Goal: Information Seeking & Learning: Learn about a topic

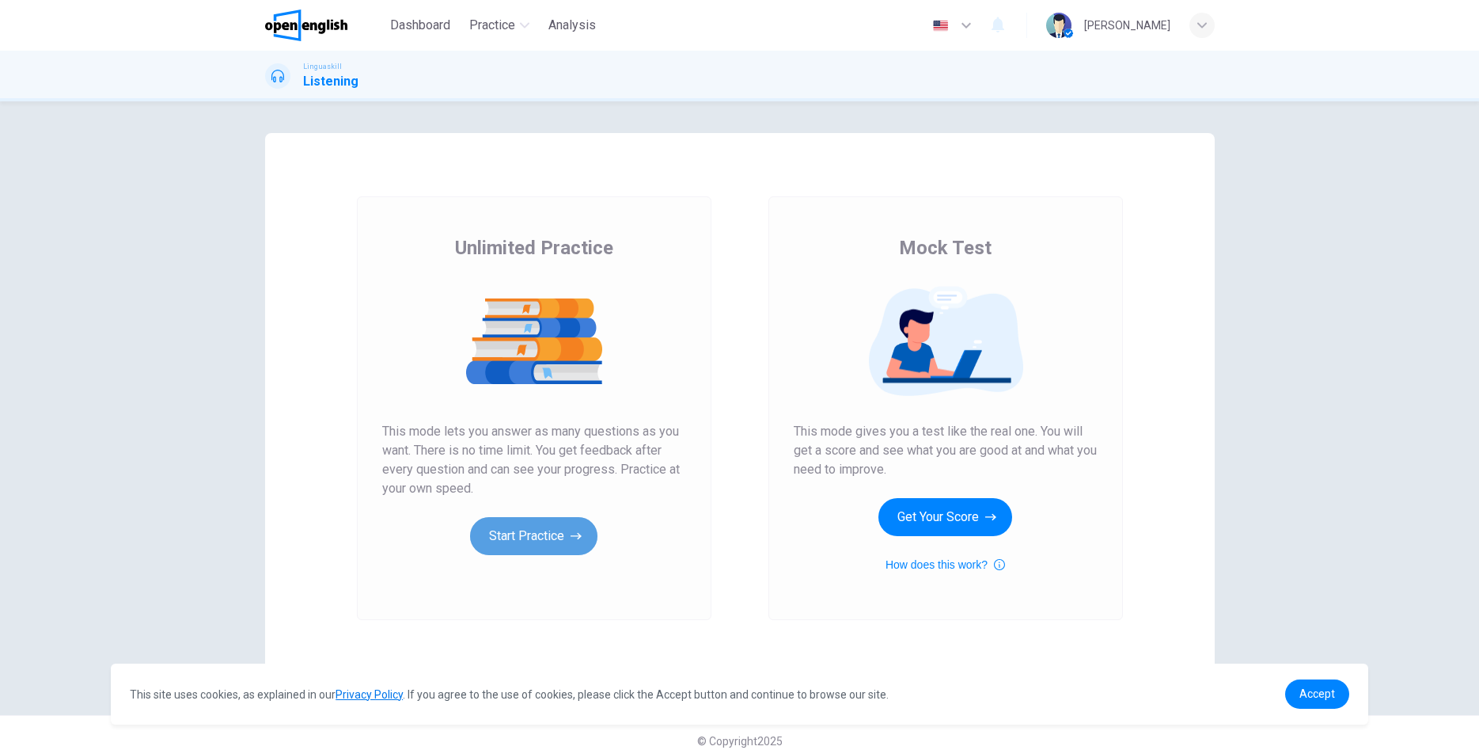
click at [496, 527] on button "Start Practice" at bounding box center [533, 536] width 127 height 38
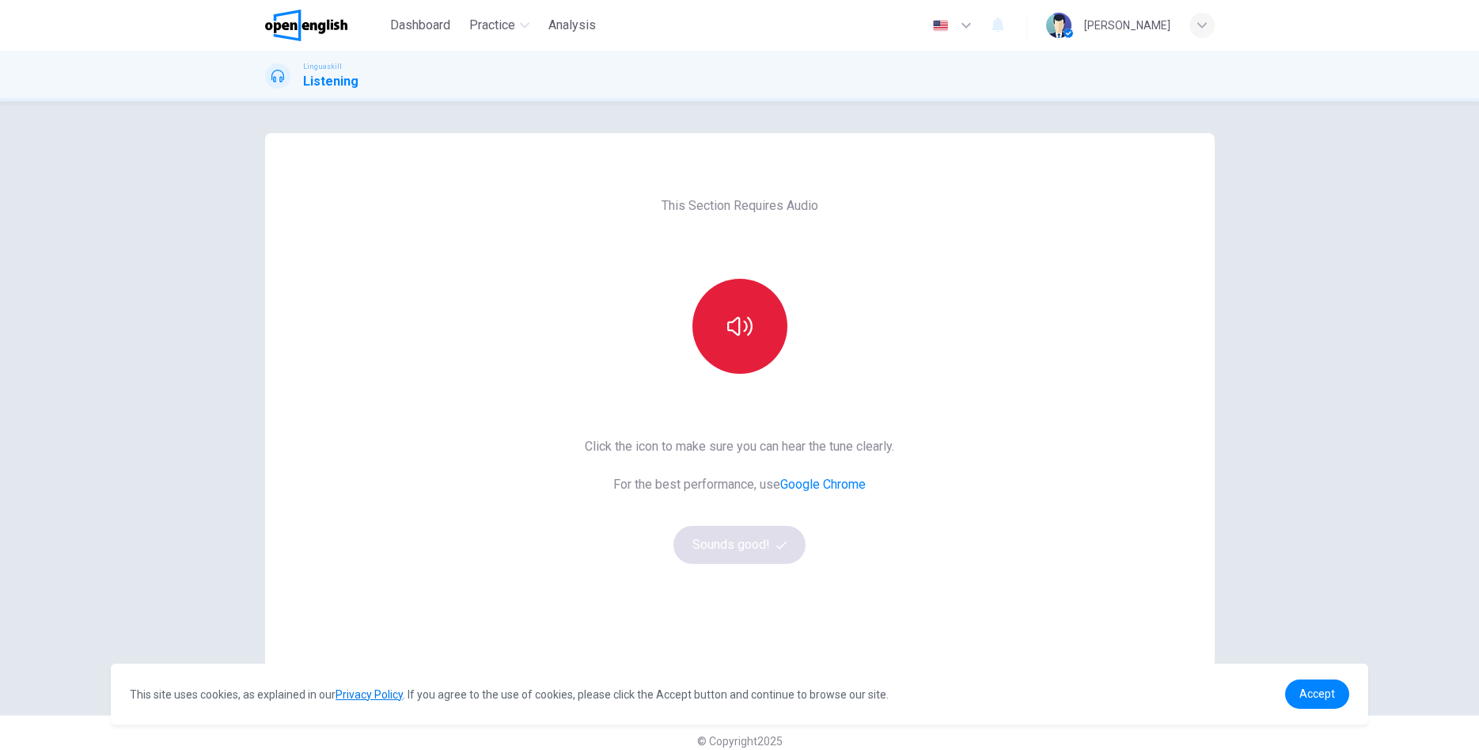
click at [735, 327] on icon "button" at bounding box center [739, 325] width 25 height 25
click at [754, 553] on button "Sounds good!" at bounding box center [740, 545] width 133 height 38
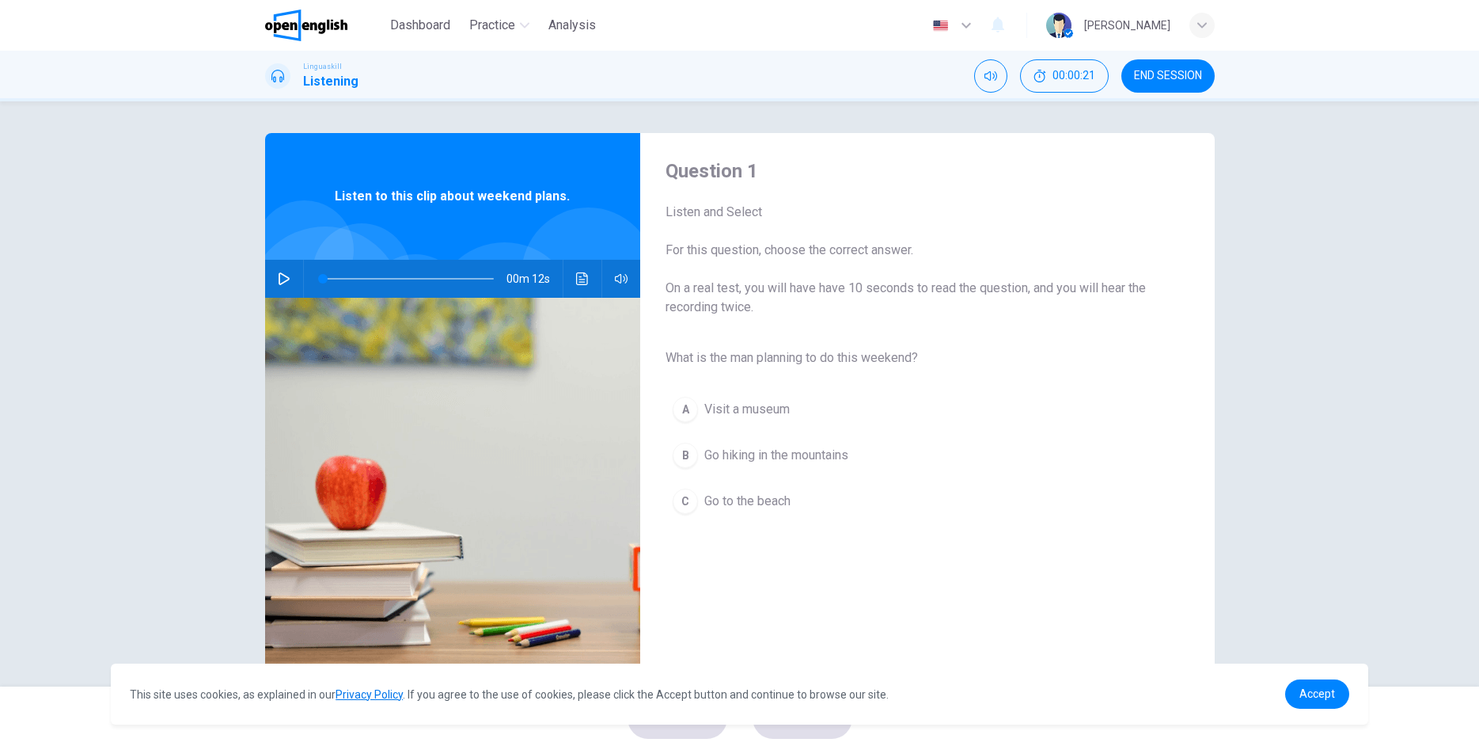
click at [286, 279] on icon "button" at bounding box center [284, 278] width 13 height 13
type input "*"
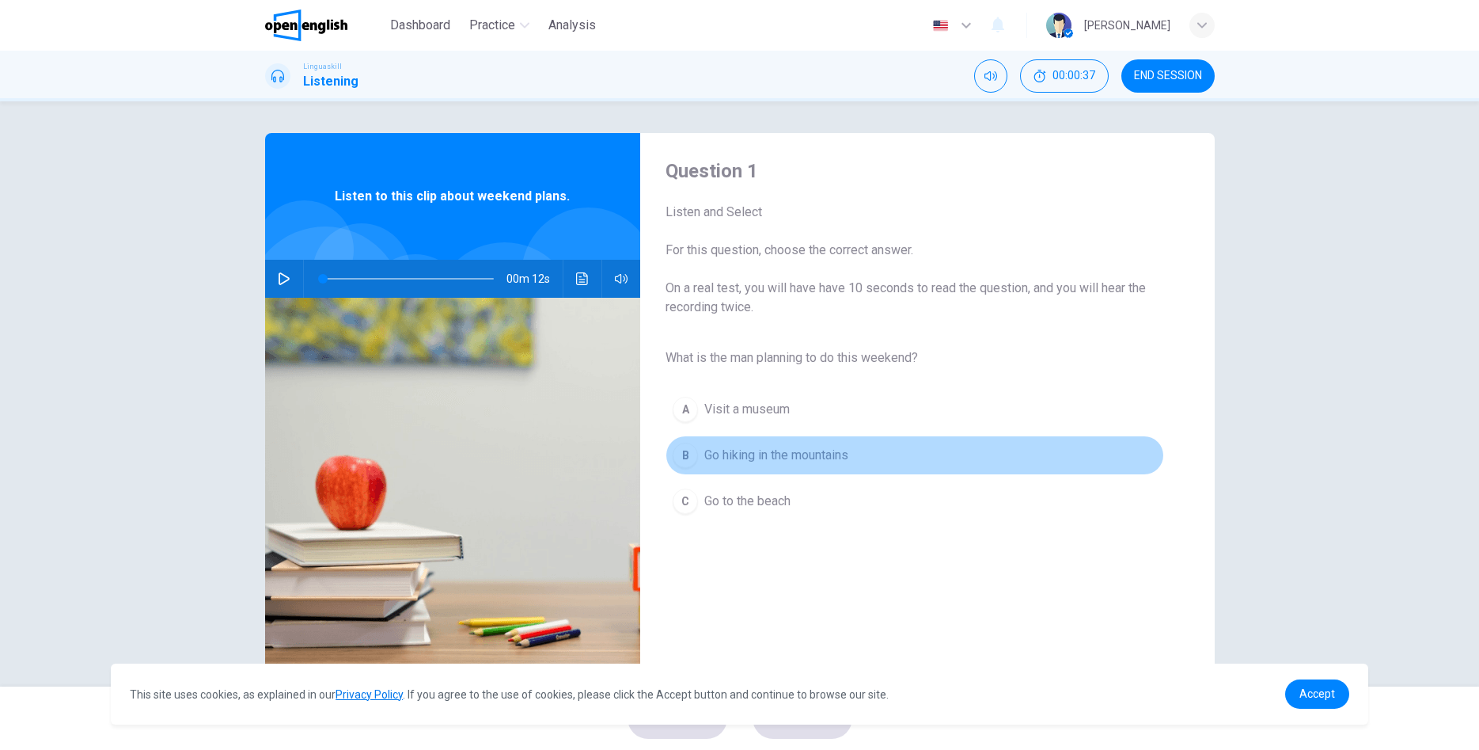
click at [687, 452] on div "B" at bounding box center [685, 454] width 25 height 25
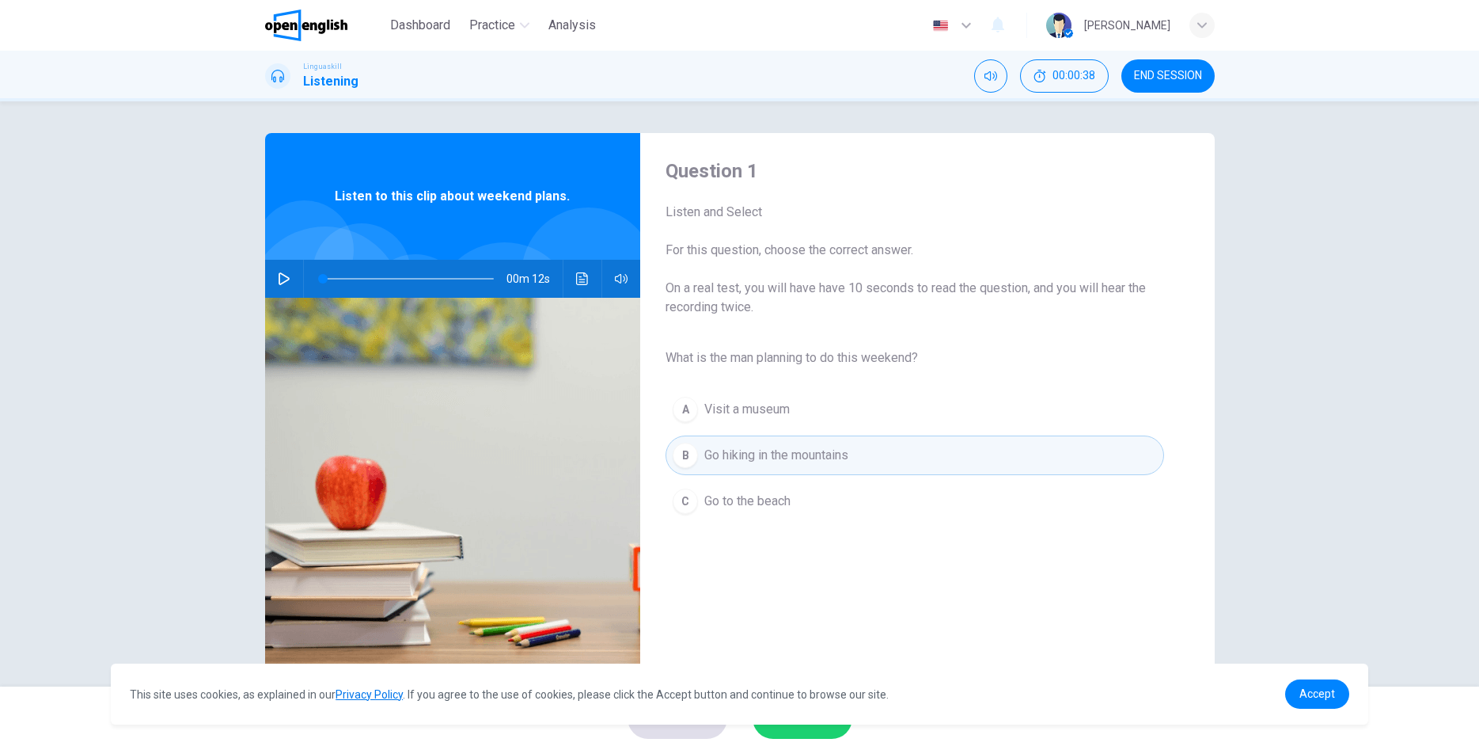
scroll to position [28, 0]
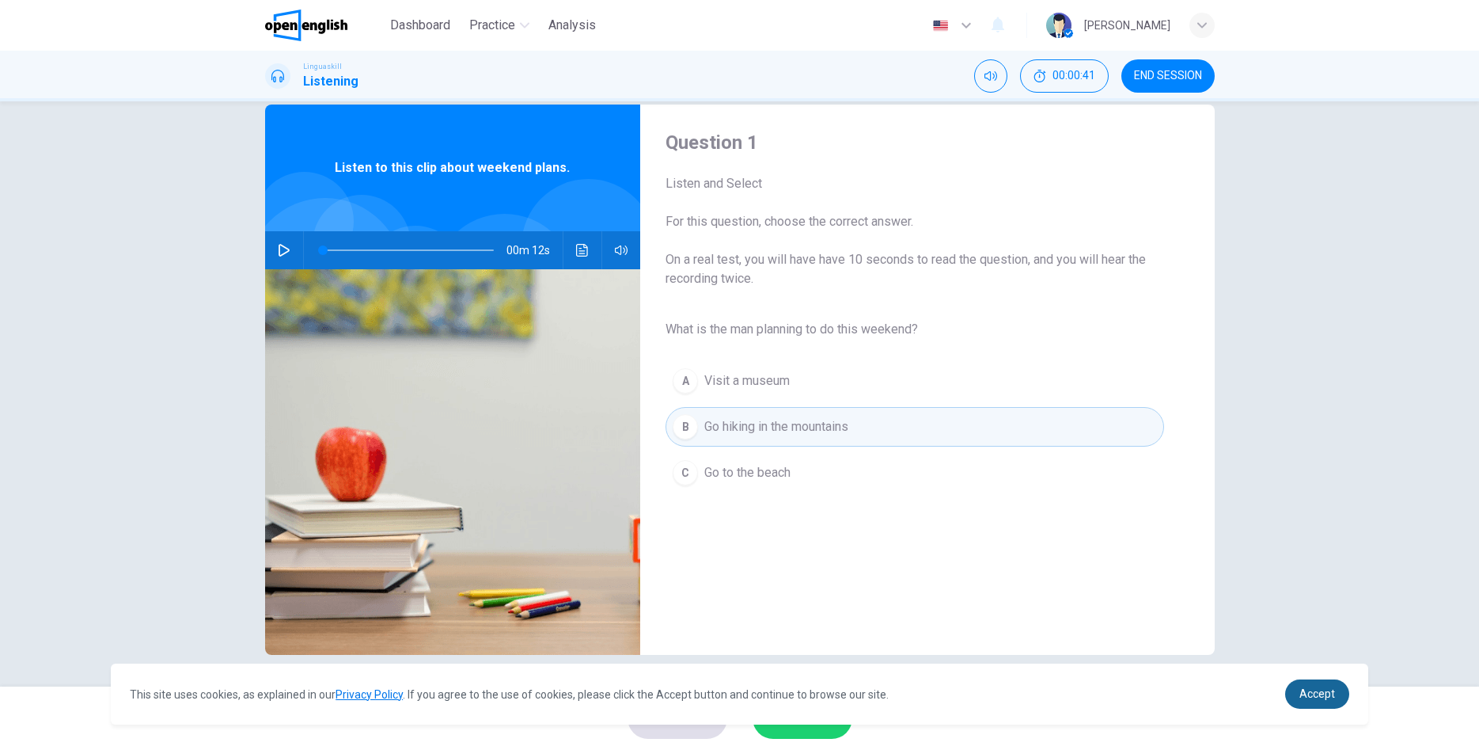
click at [1312, 695] on span "Accept" at bounding box center [1318, 693] width 36 height 13
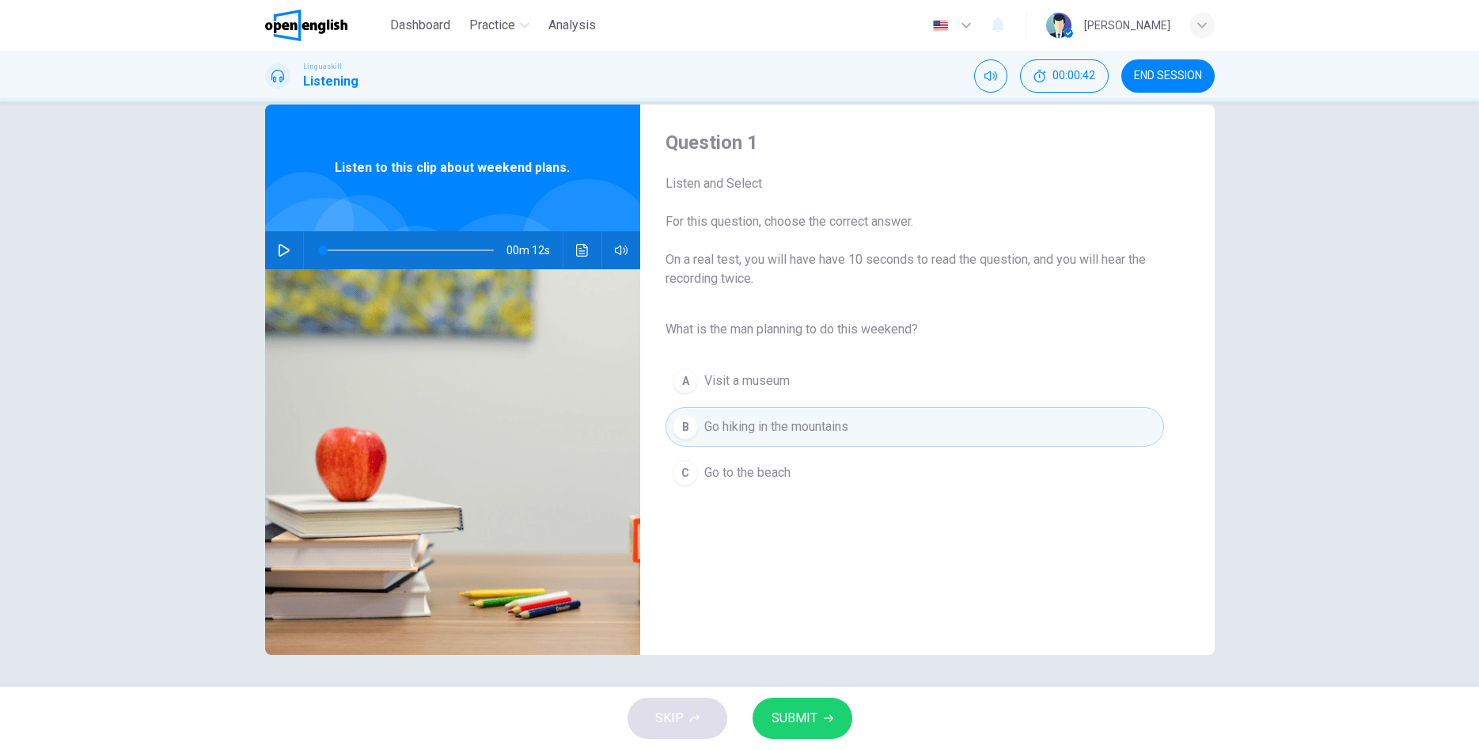
click at [780, 711] on span "SUBMIT" at bounding box center [795, 718] width 46 height 22
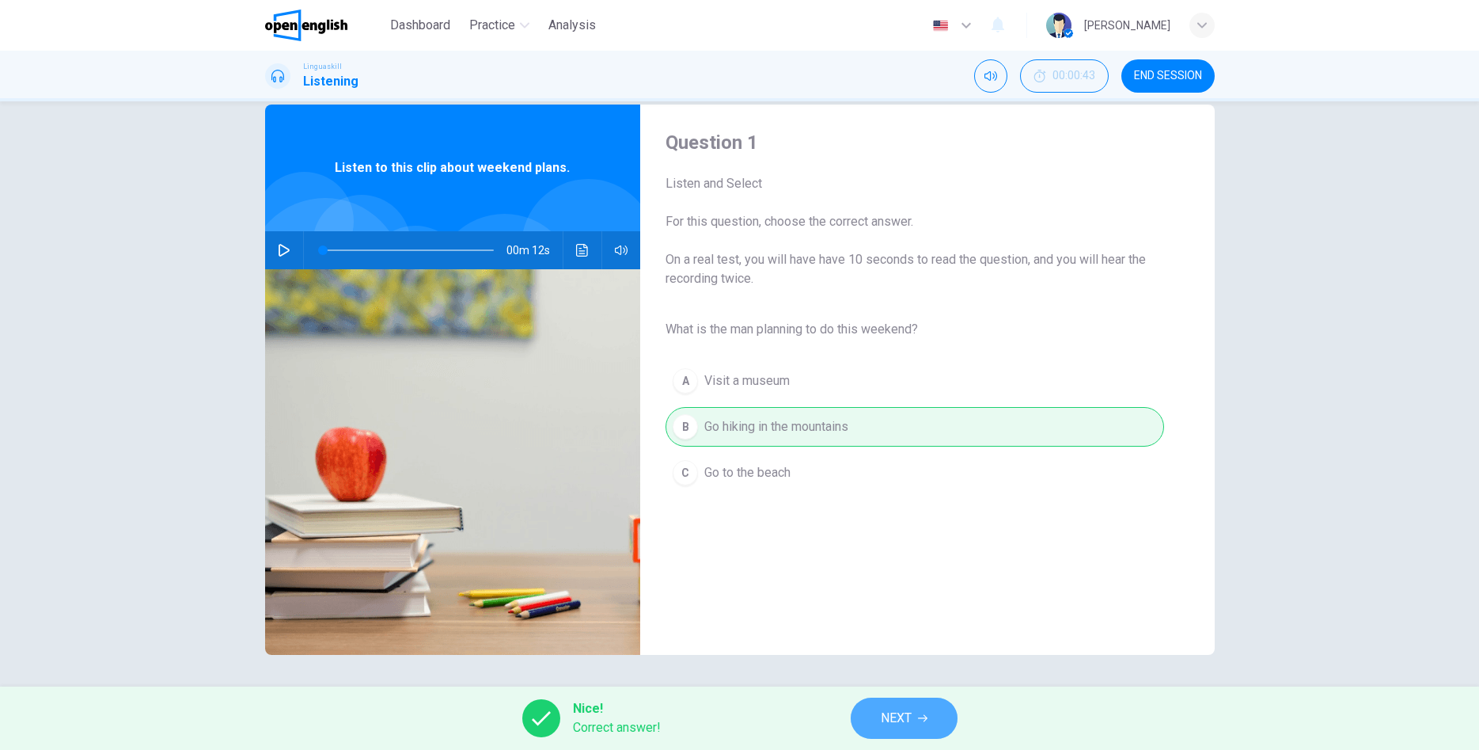
click at [898, 716] on span "NEXT" at bounding box center [896, 718] width 31 height 22
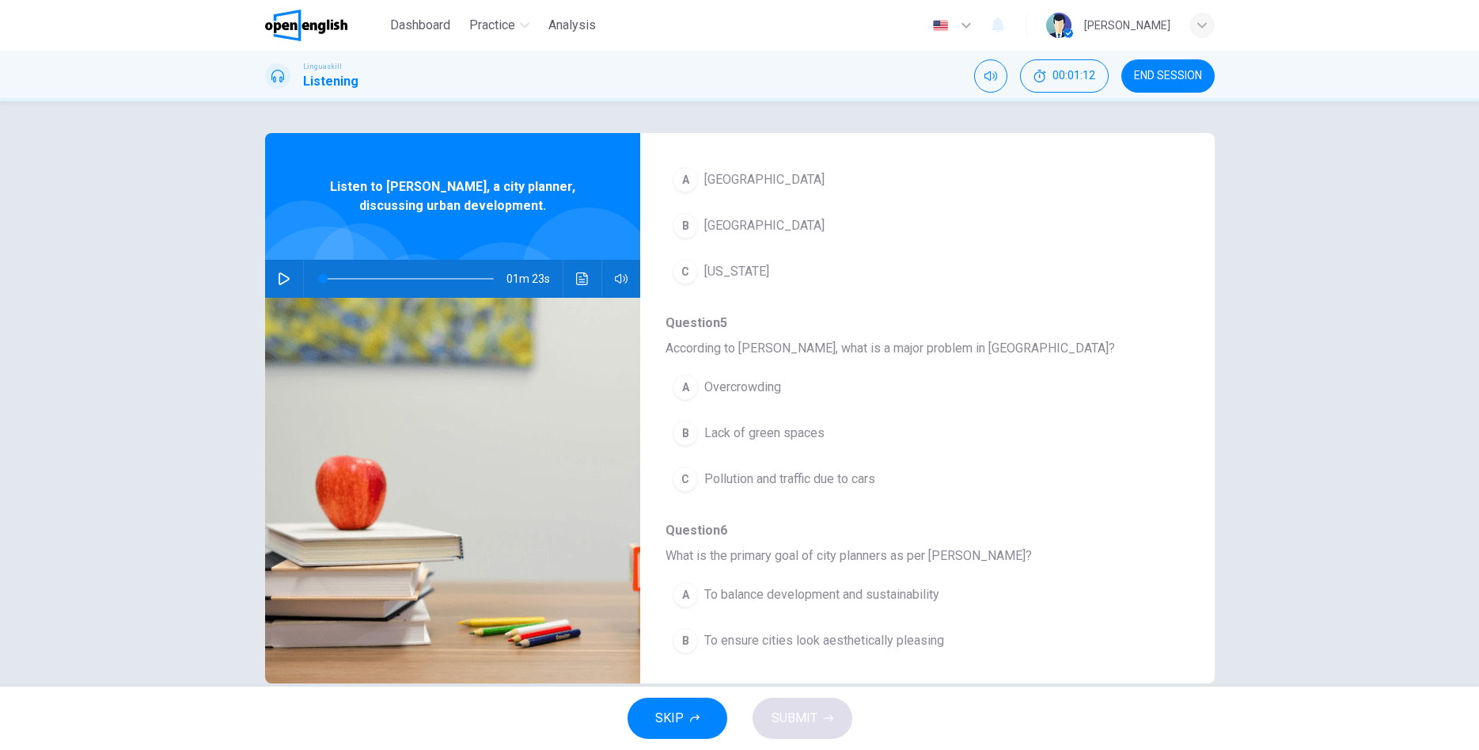
scroll to position [683, 0]
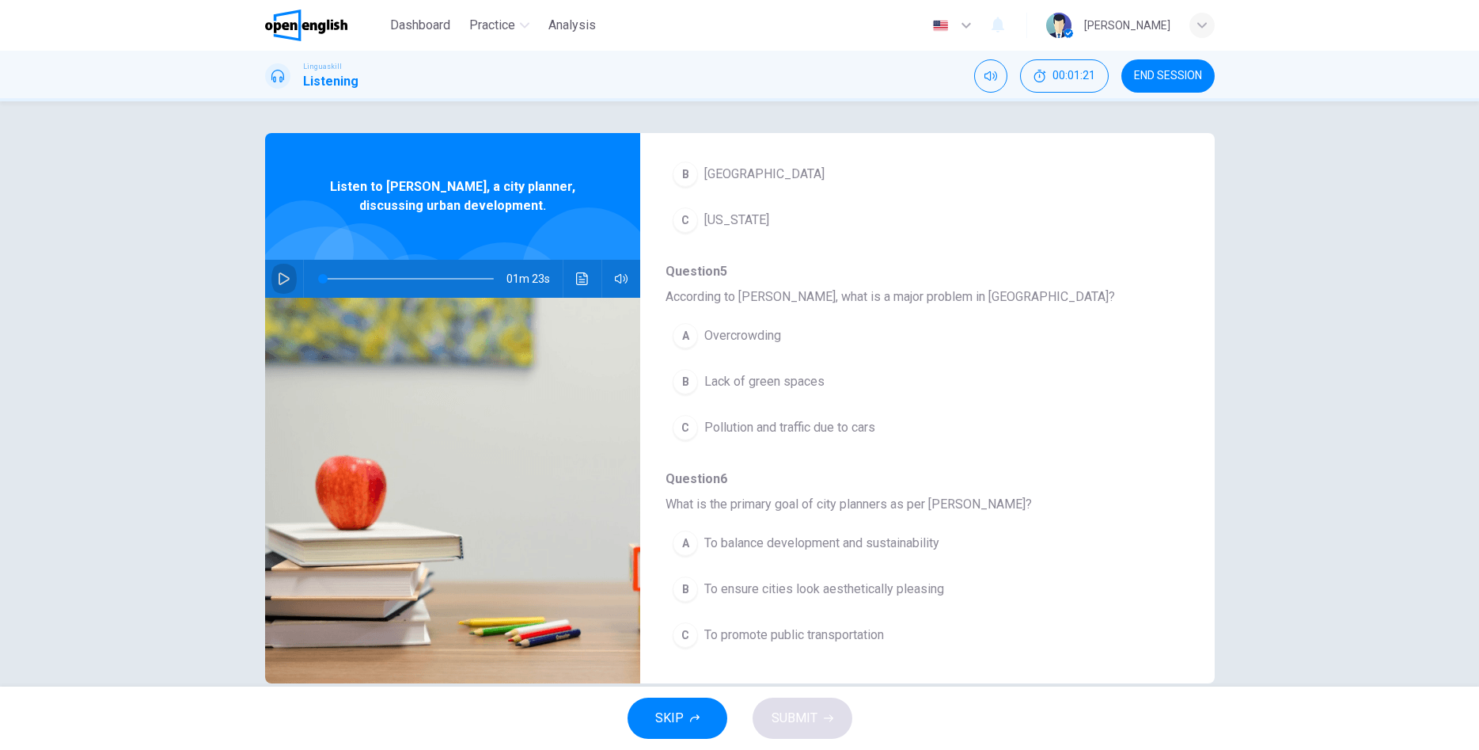
click at [278, 272] on button "button" at bounding box center [284, 279] width 25 height 38
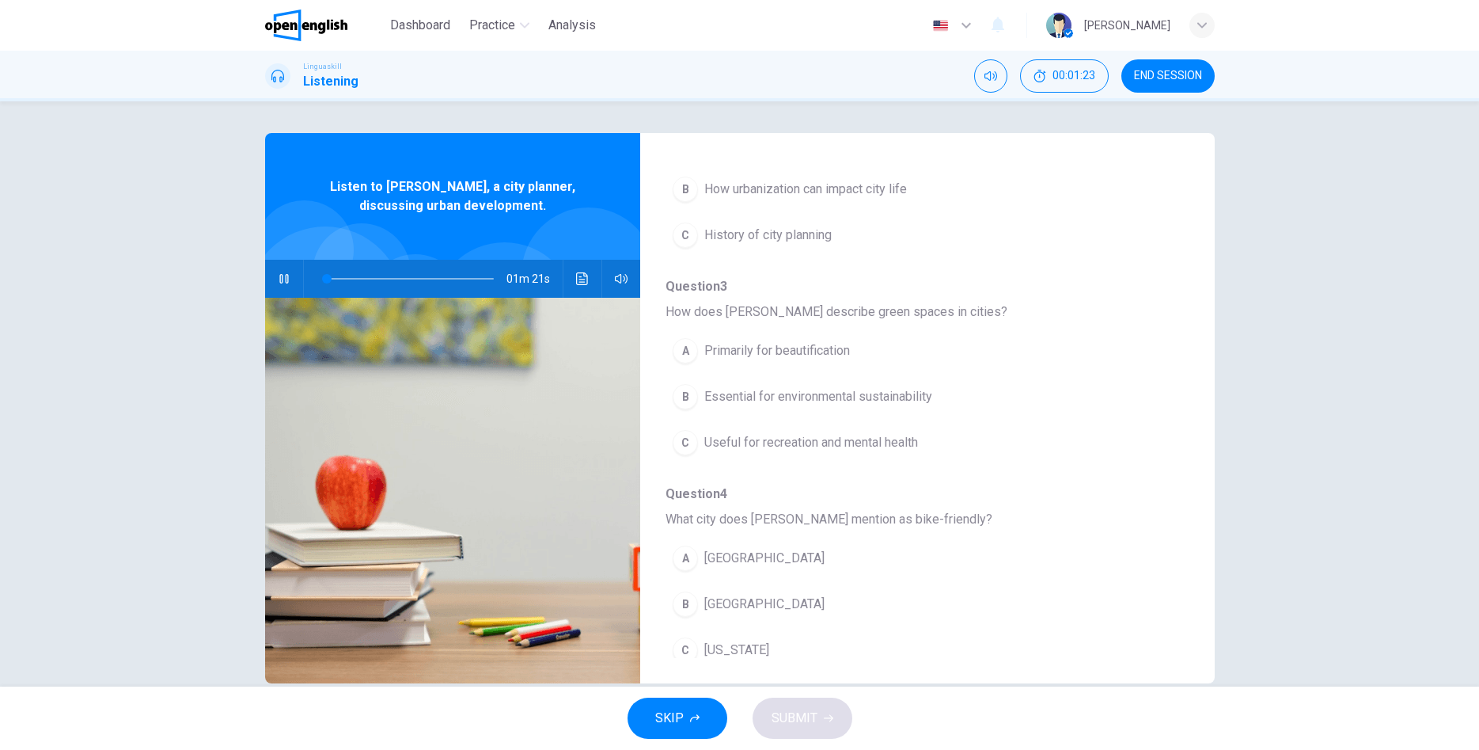
scroll to position [142, 0]
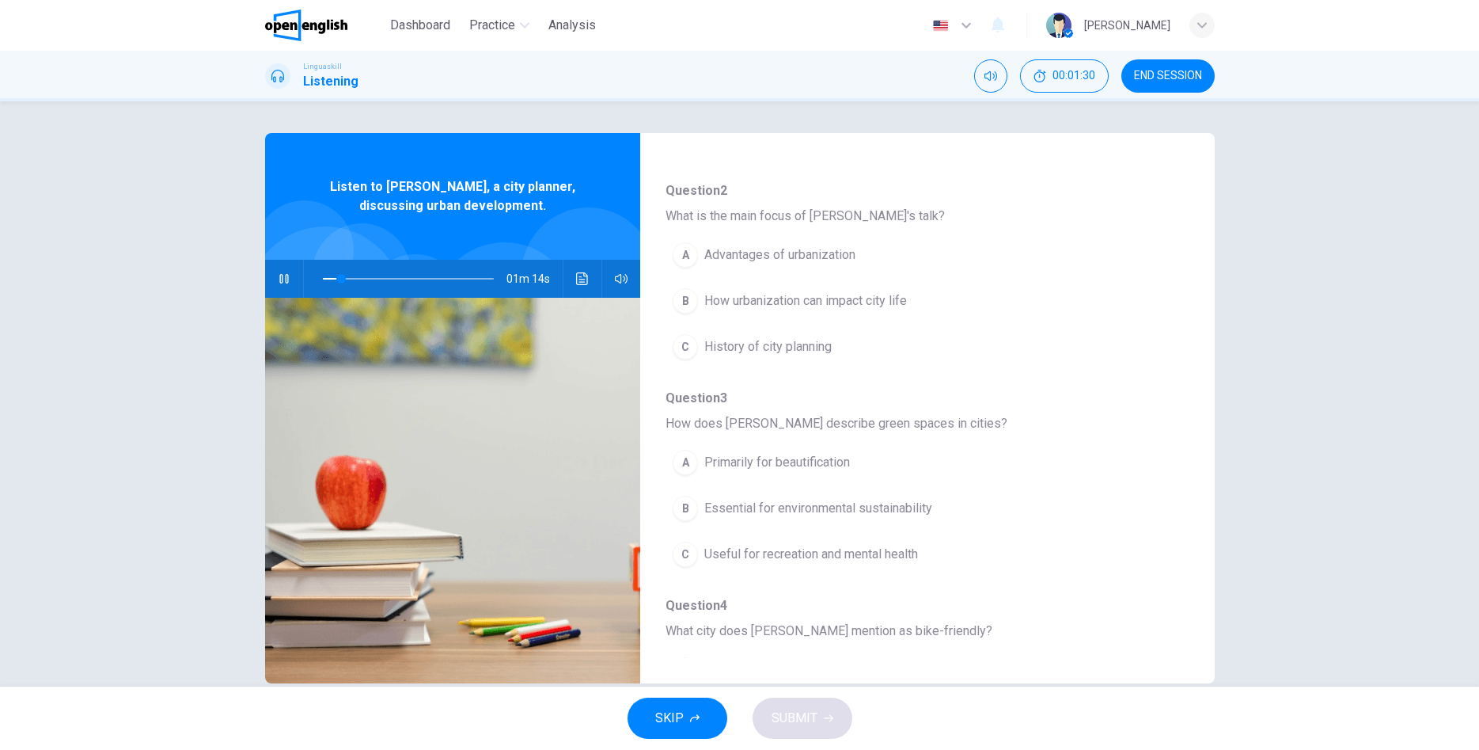
click at [688, 302] on div "B" at bounding box center [685, 300] width 25 height 25
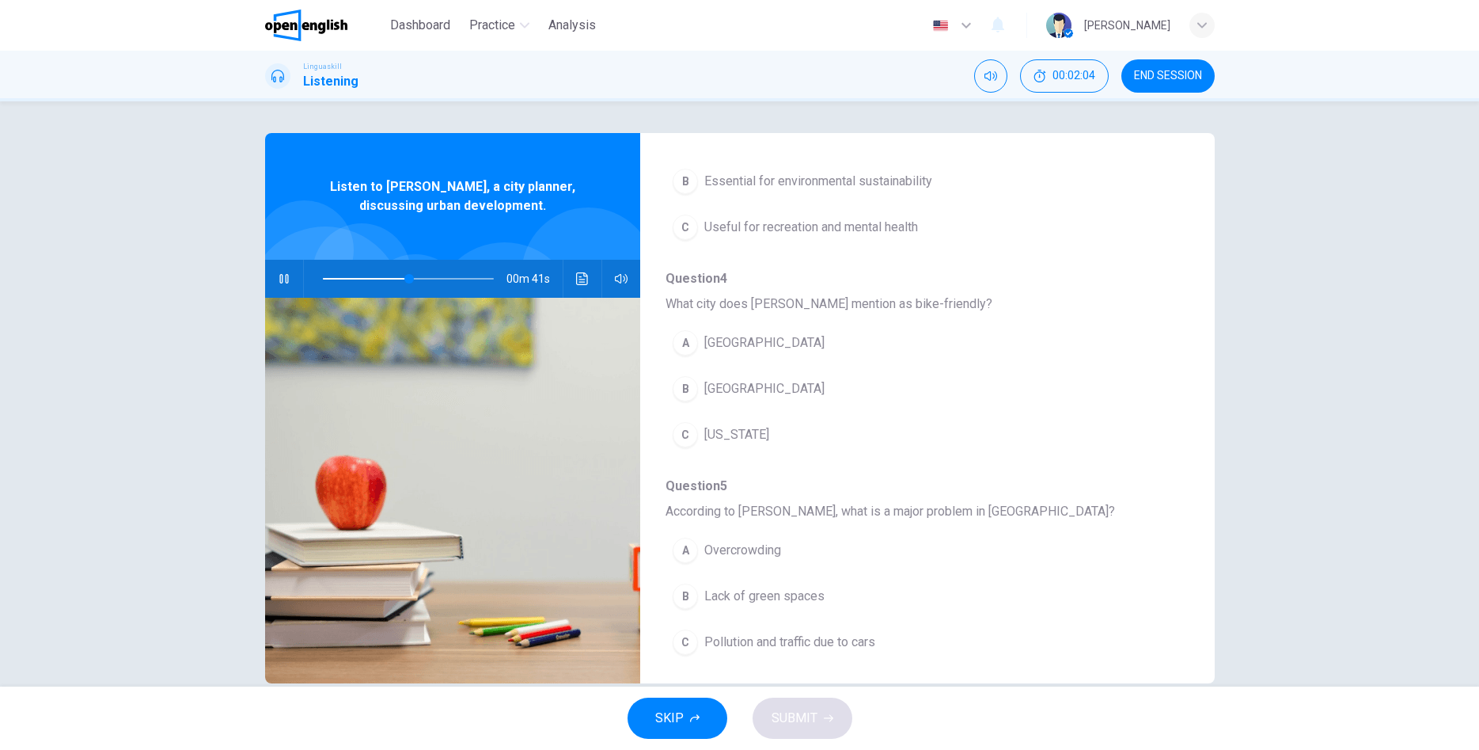
scroll to position [503, 0]
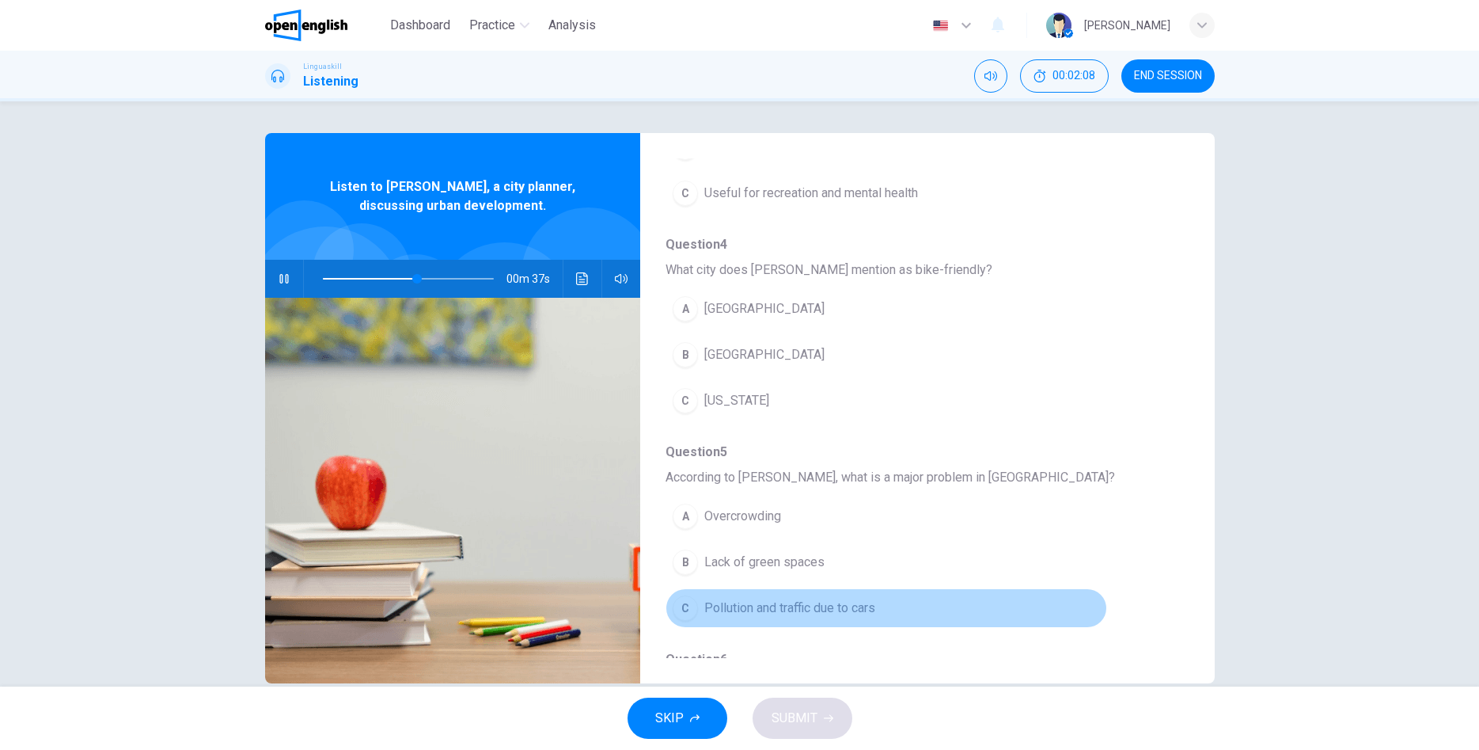
click at [682, 604] on div "C" at bounding box center [685, 607] width 25 height 25
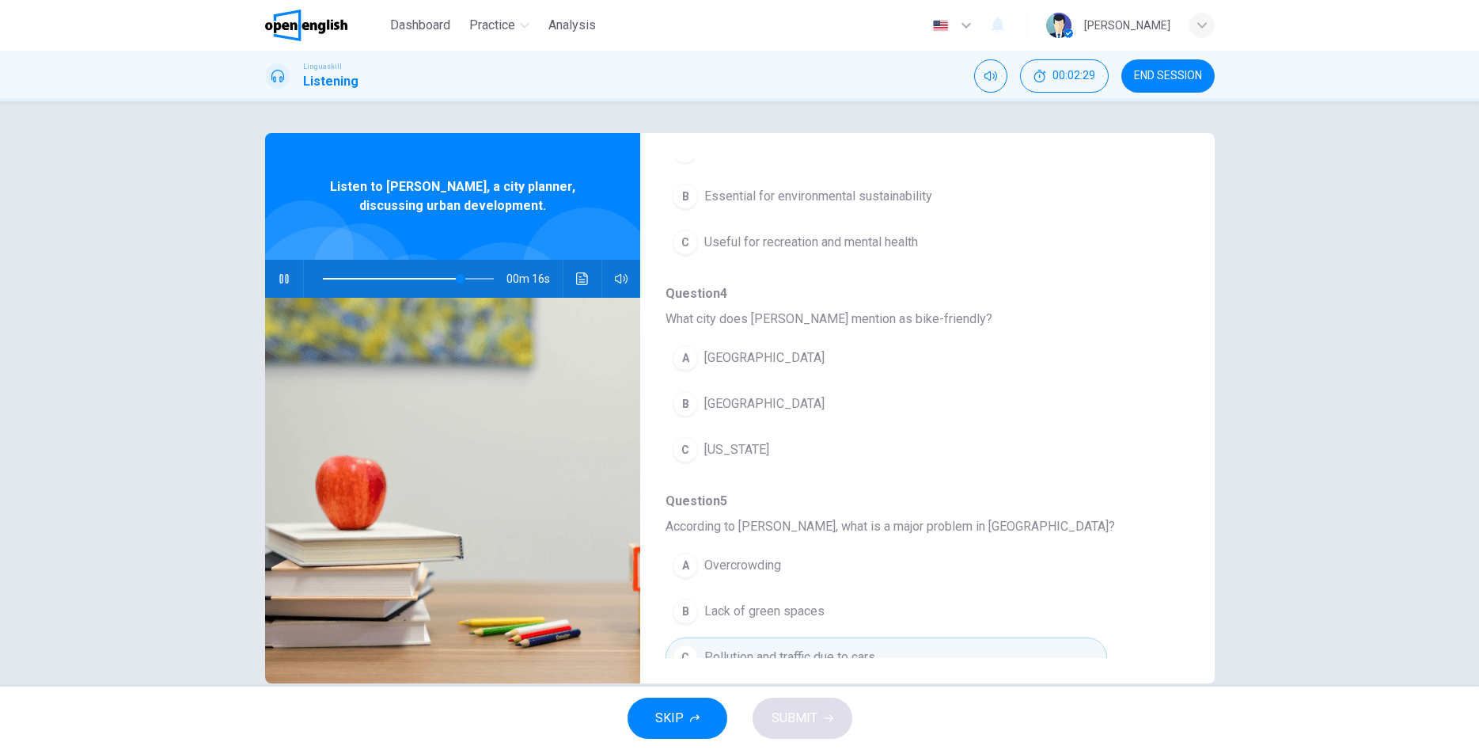
scroll to position [412, 0]
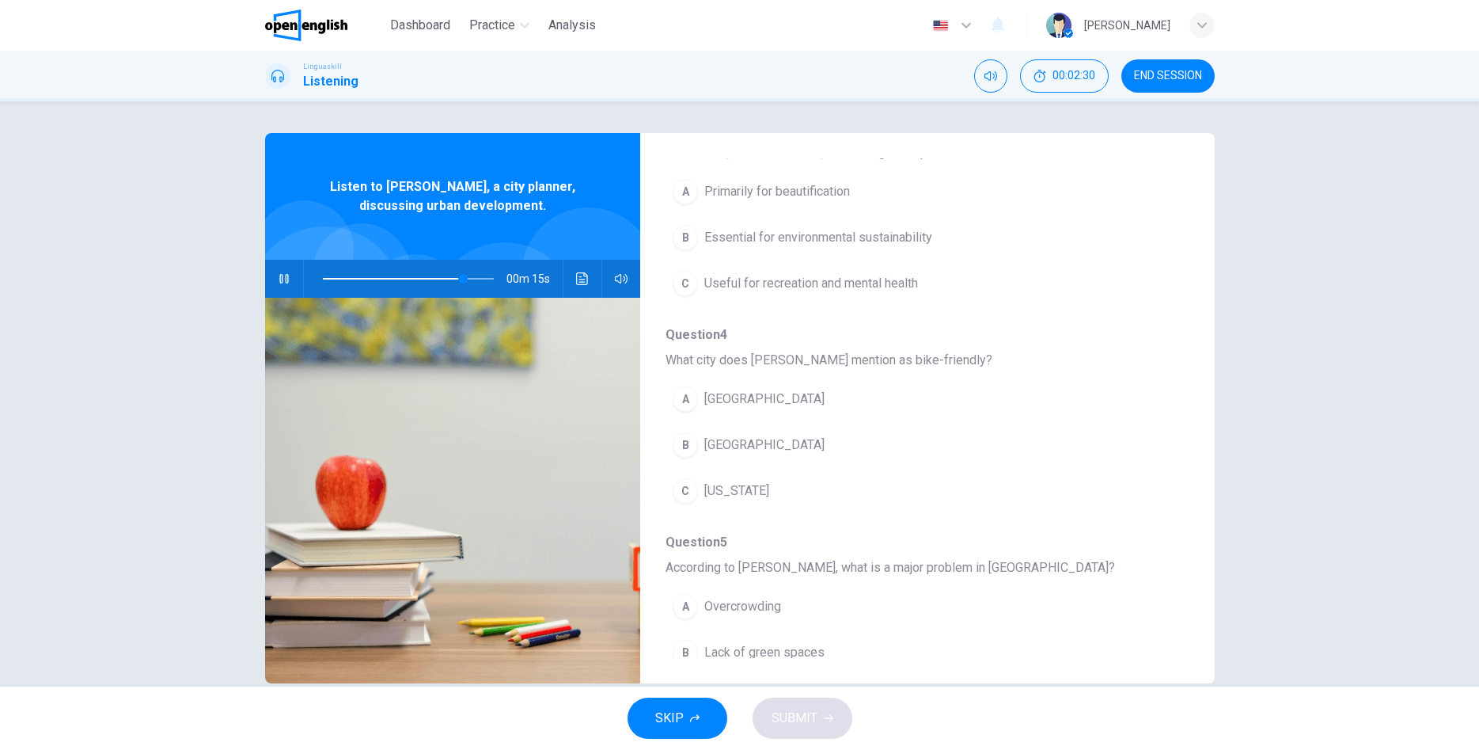
click at [694, 397] on div "A" at bounding box center [685, 398] width 25 height 25
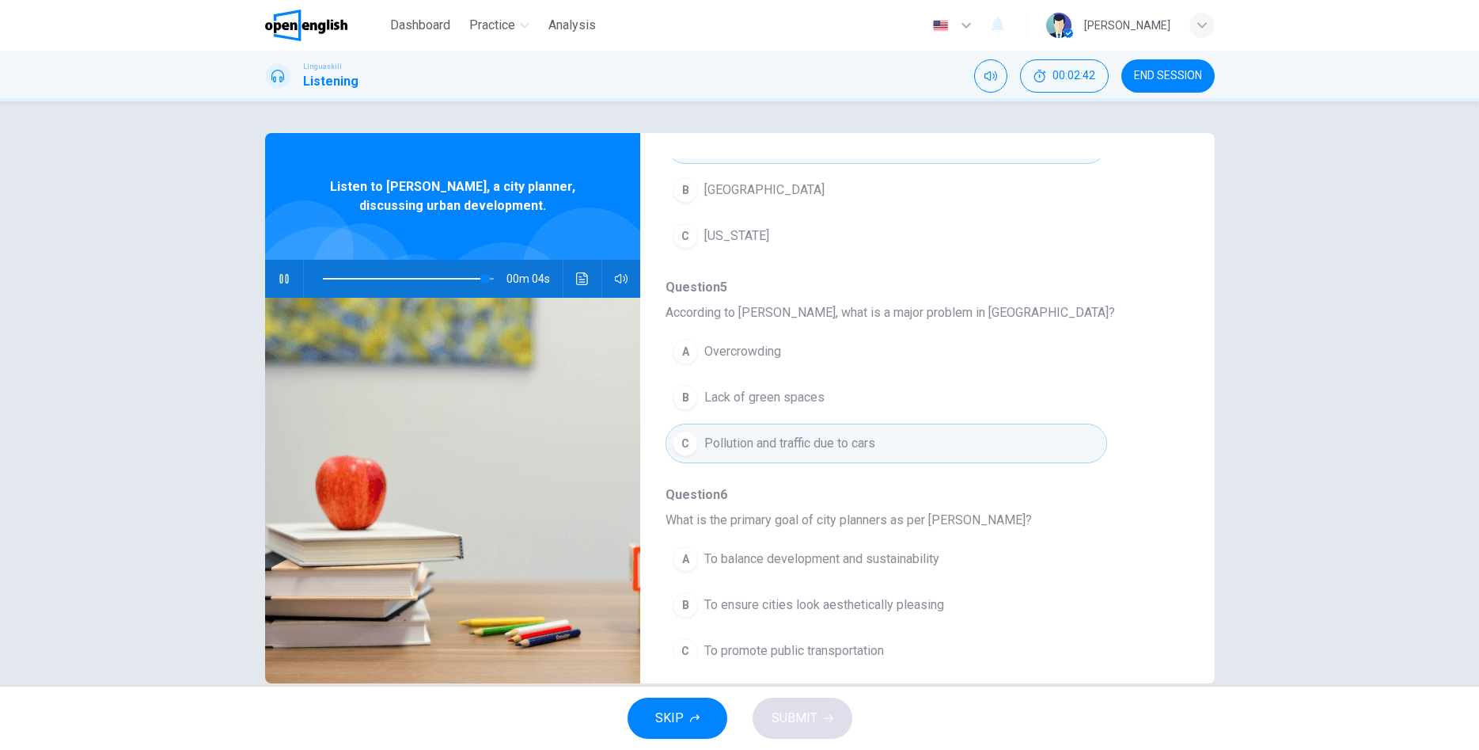
scroll to position [683, 0]
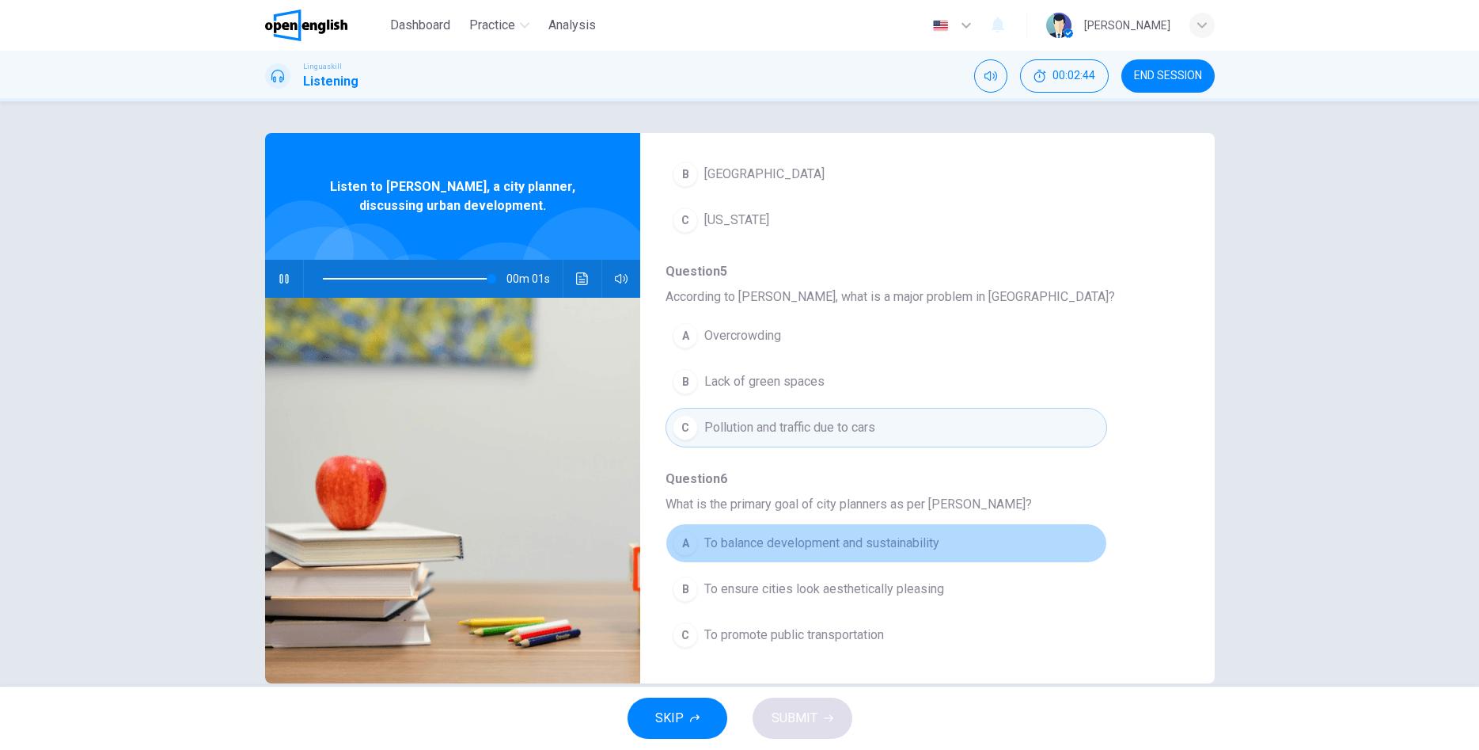
click at [691, 545] on div "A" at bounding box center [685, 542] width 25 height 25
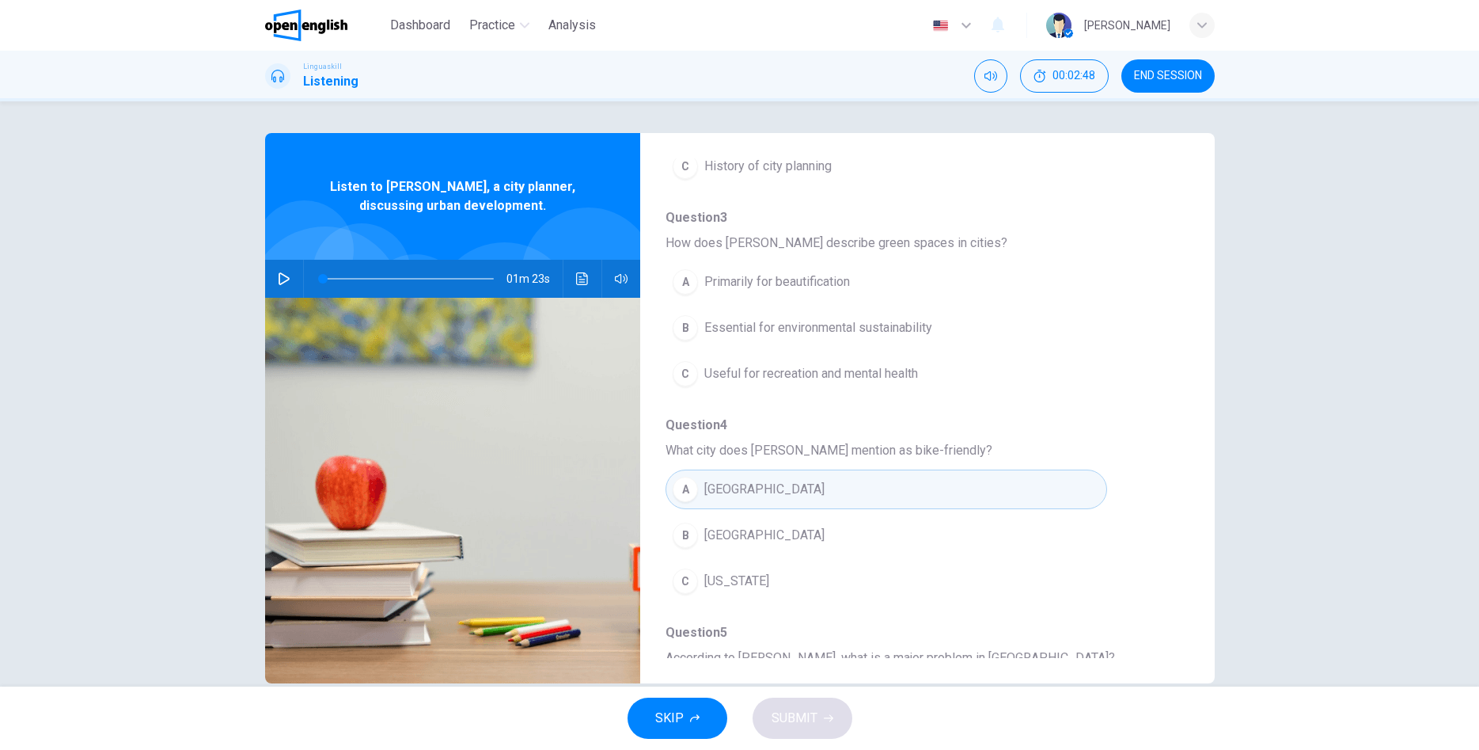
scroll to position [232, 0]
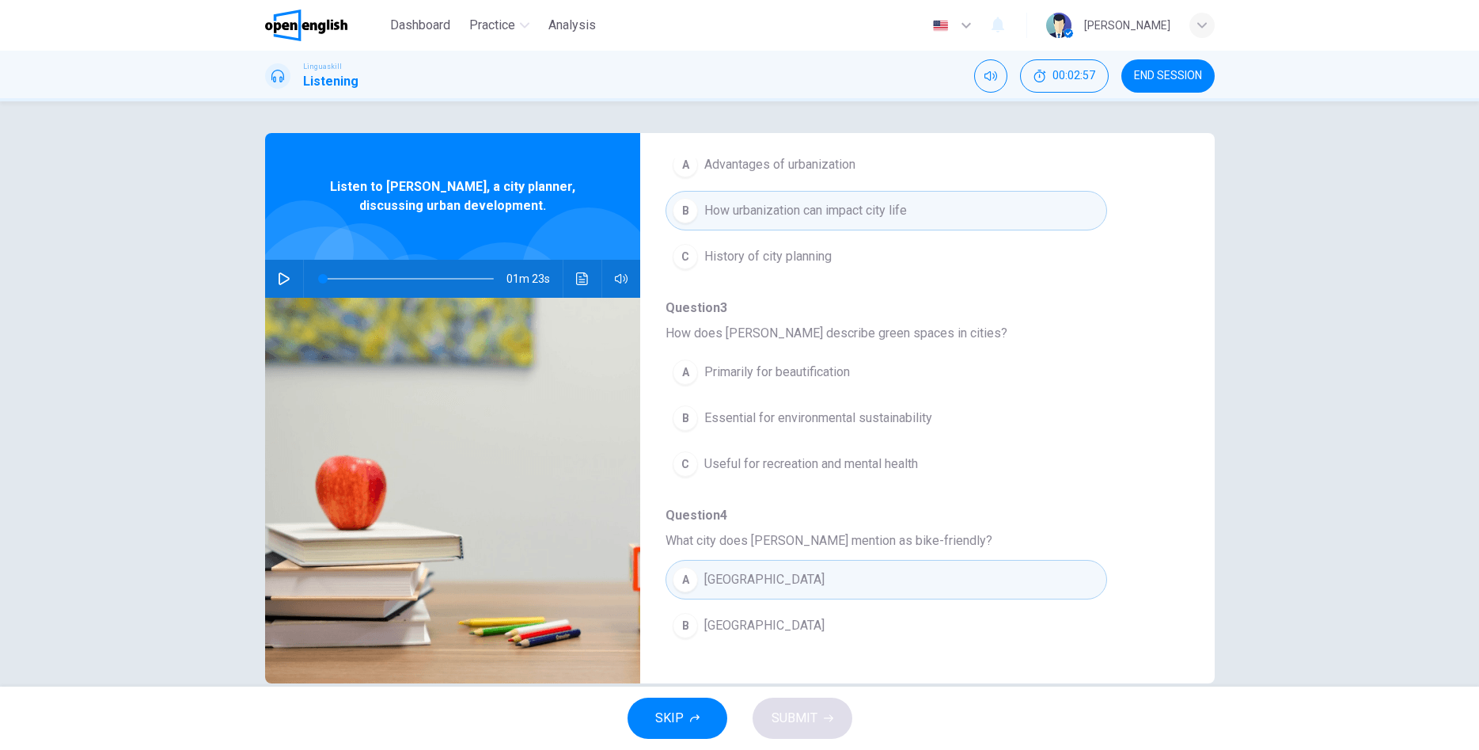
click at [284, 274] on icon "button" at bounding box center [284, 278] width 13 height 13
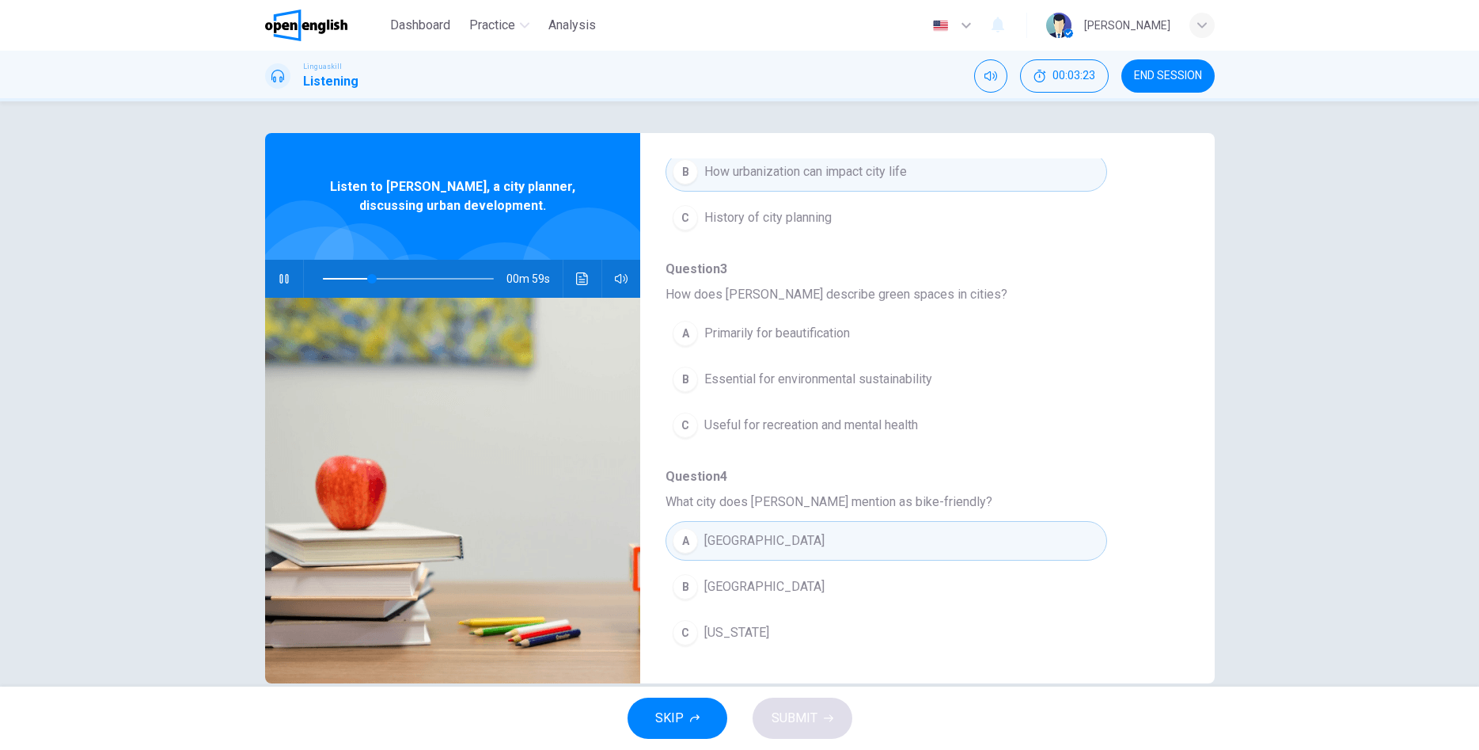
click at [685, 378] on div "B" at bounding box center [685, 378] width 25 height 25
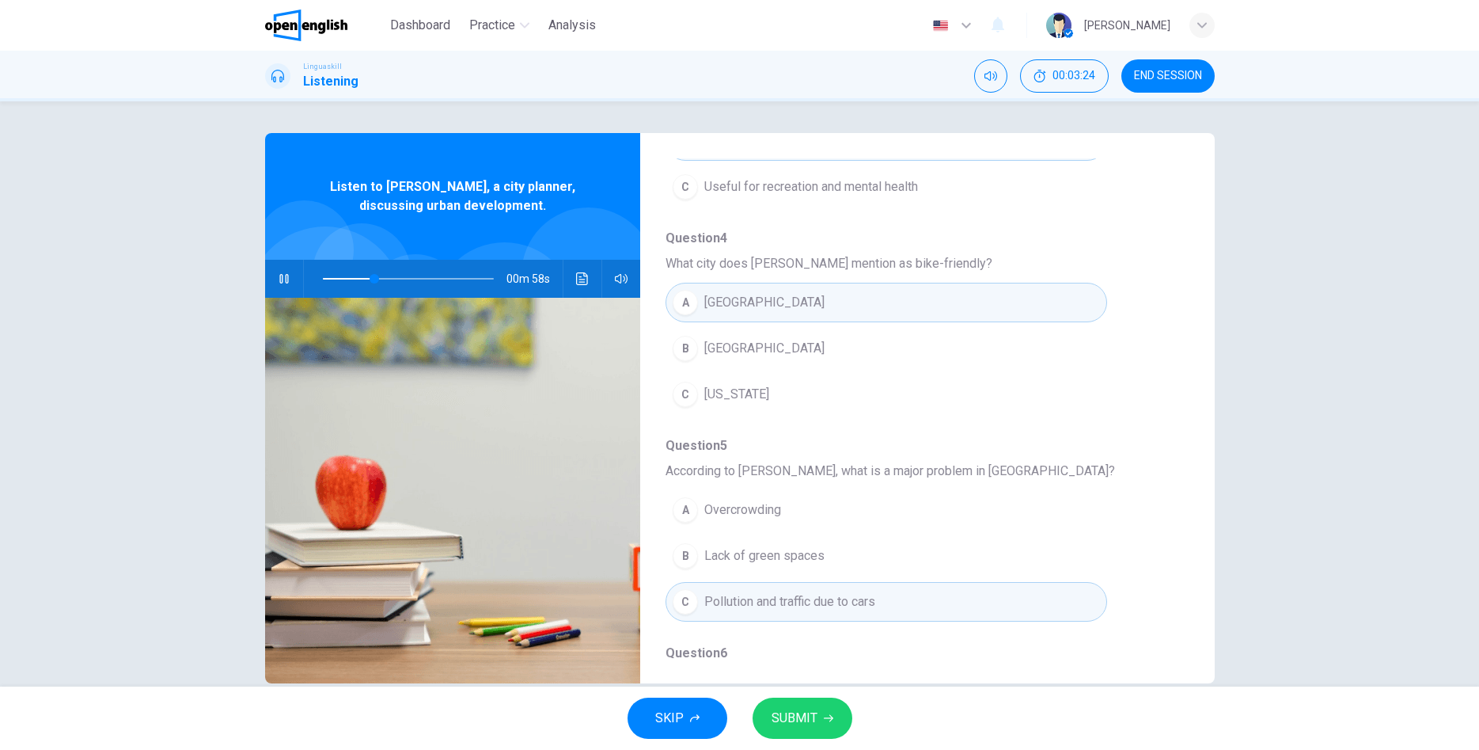
scroll to position [683, 0]
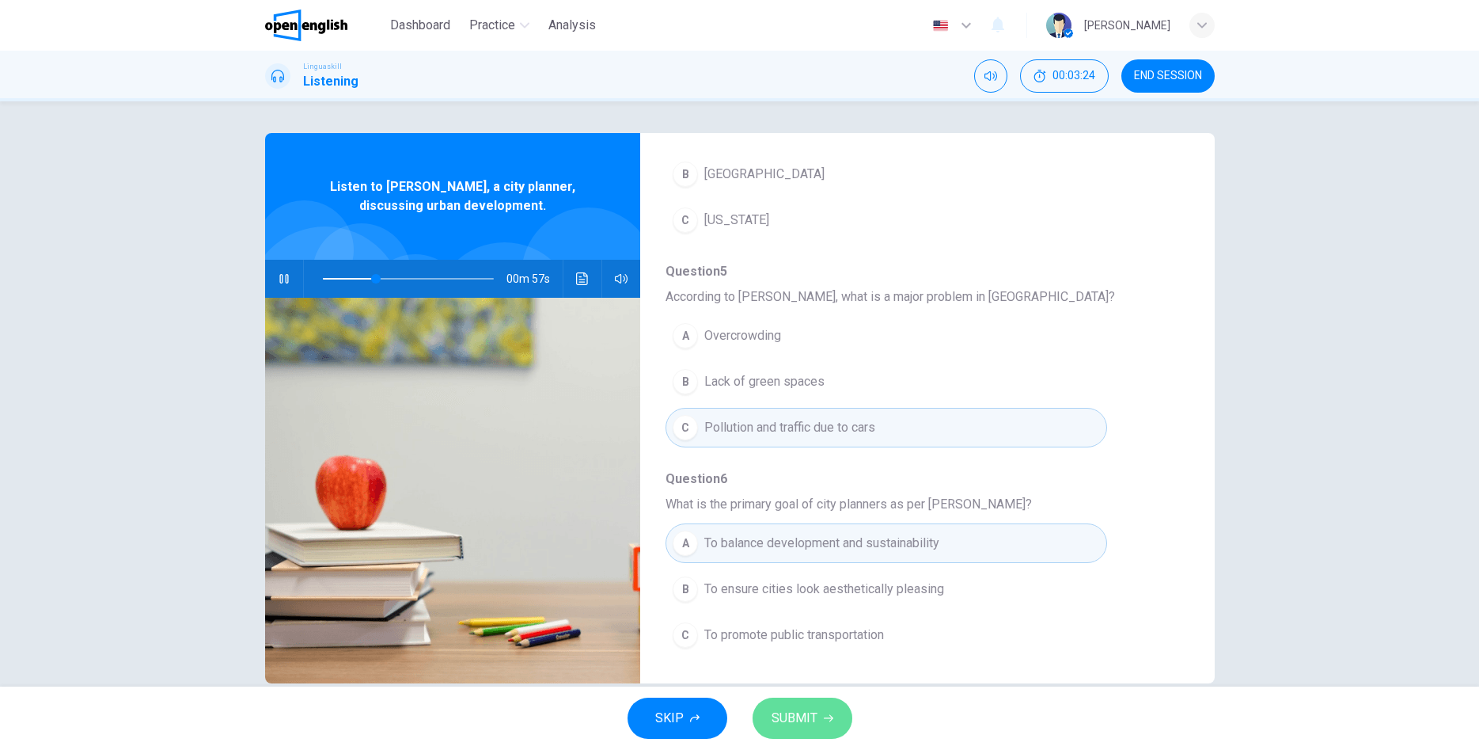
click at [813, 720] on span "SUBMIT" at bounding box center [795, 718] width 46 height 22
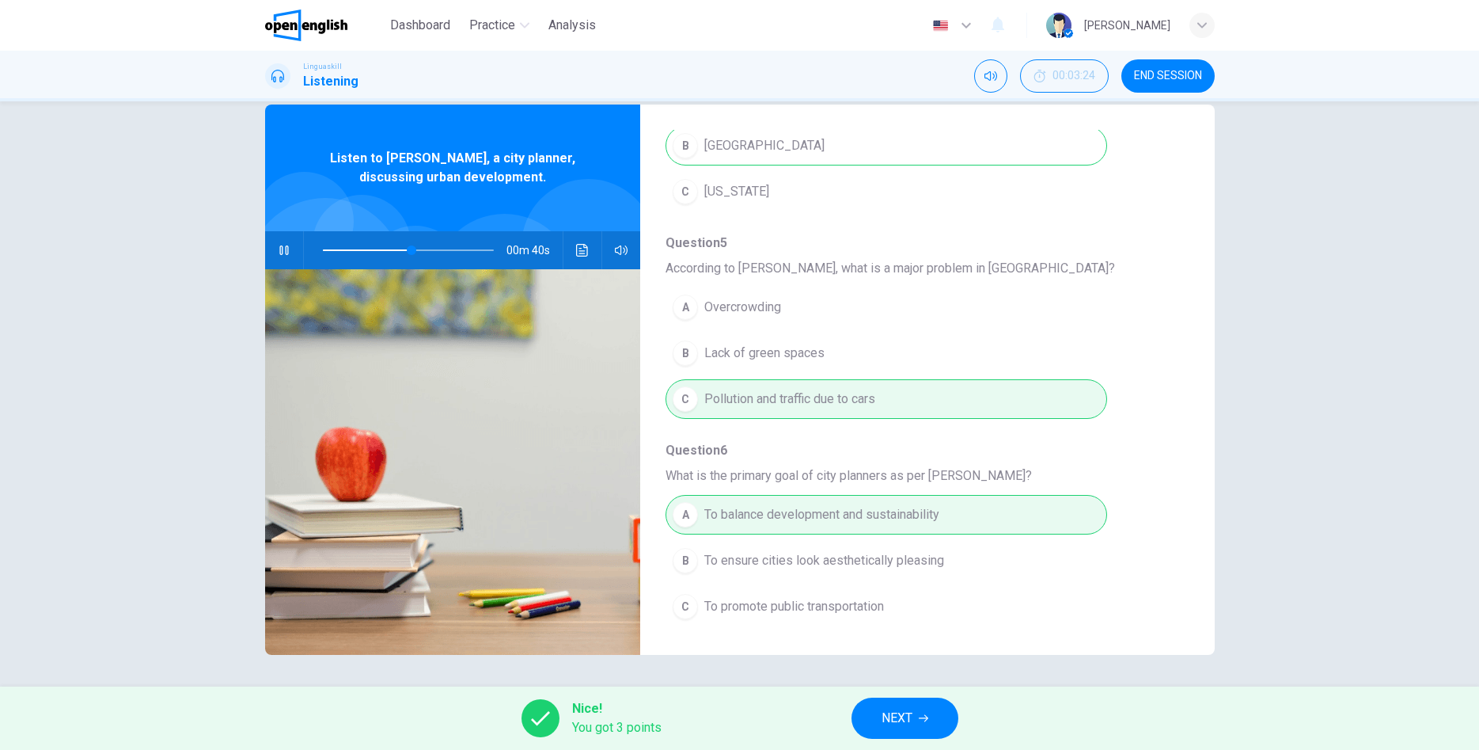
type input "**"
click at [902, 720] on span "NEXT" at bounding box center [897, 718] width 31 height 22
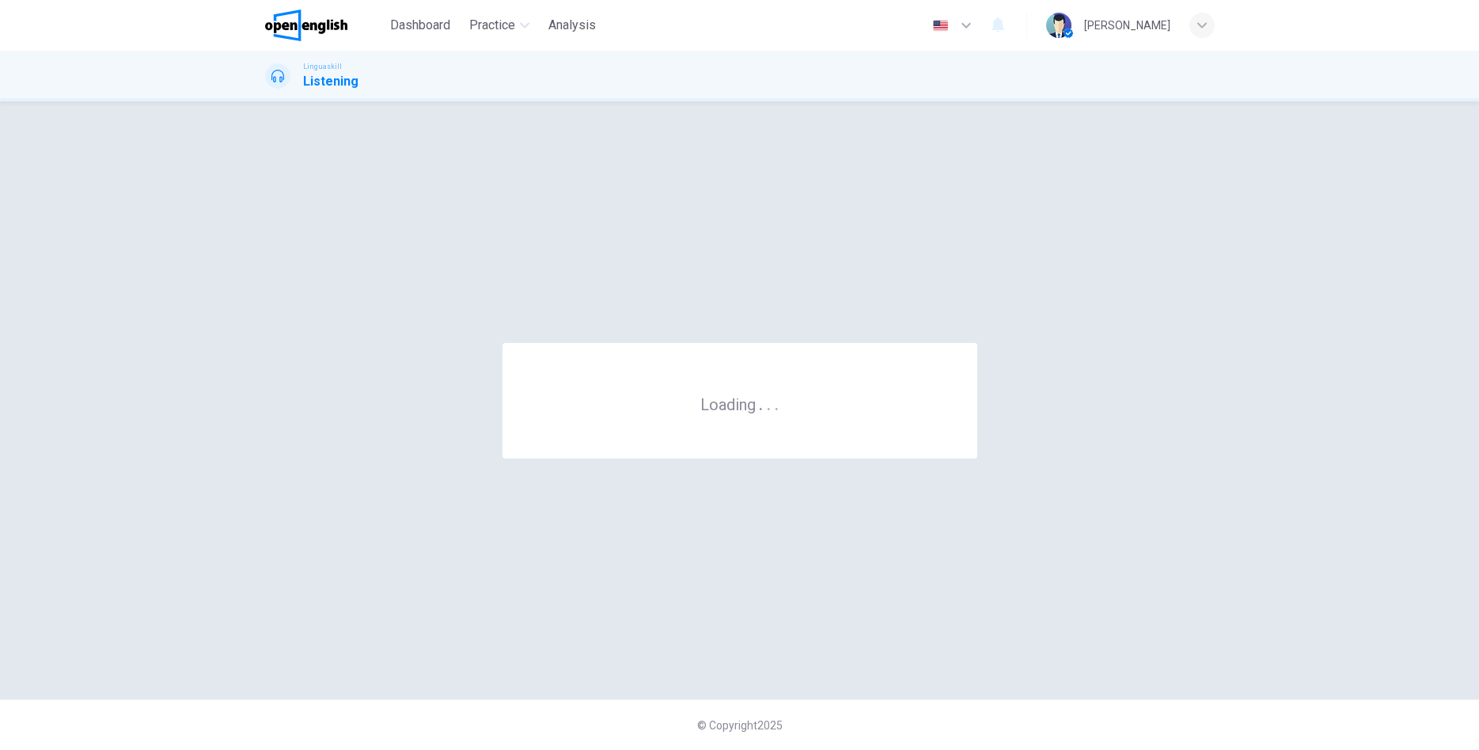
scroll to position [0, 0]
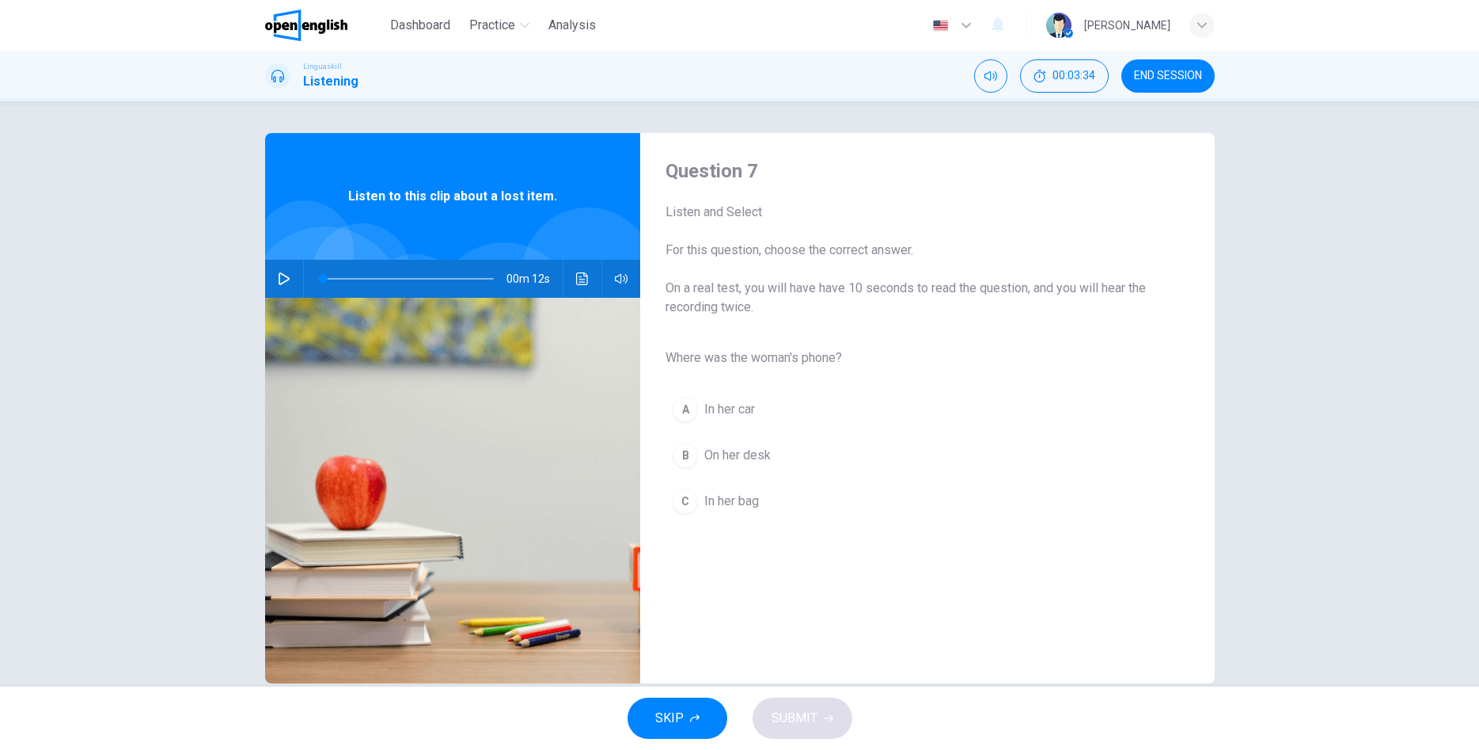
click at [283, 279] on icon "button" at bounding box center [284, 278] width 13 height 13
click at [705, 501] on span "In her bag" at bounding box center [731, 501] width 55 height 19
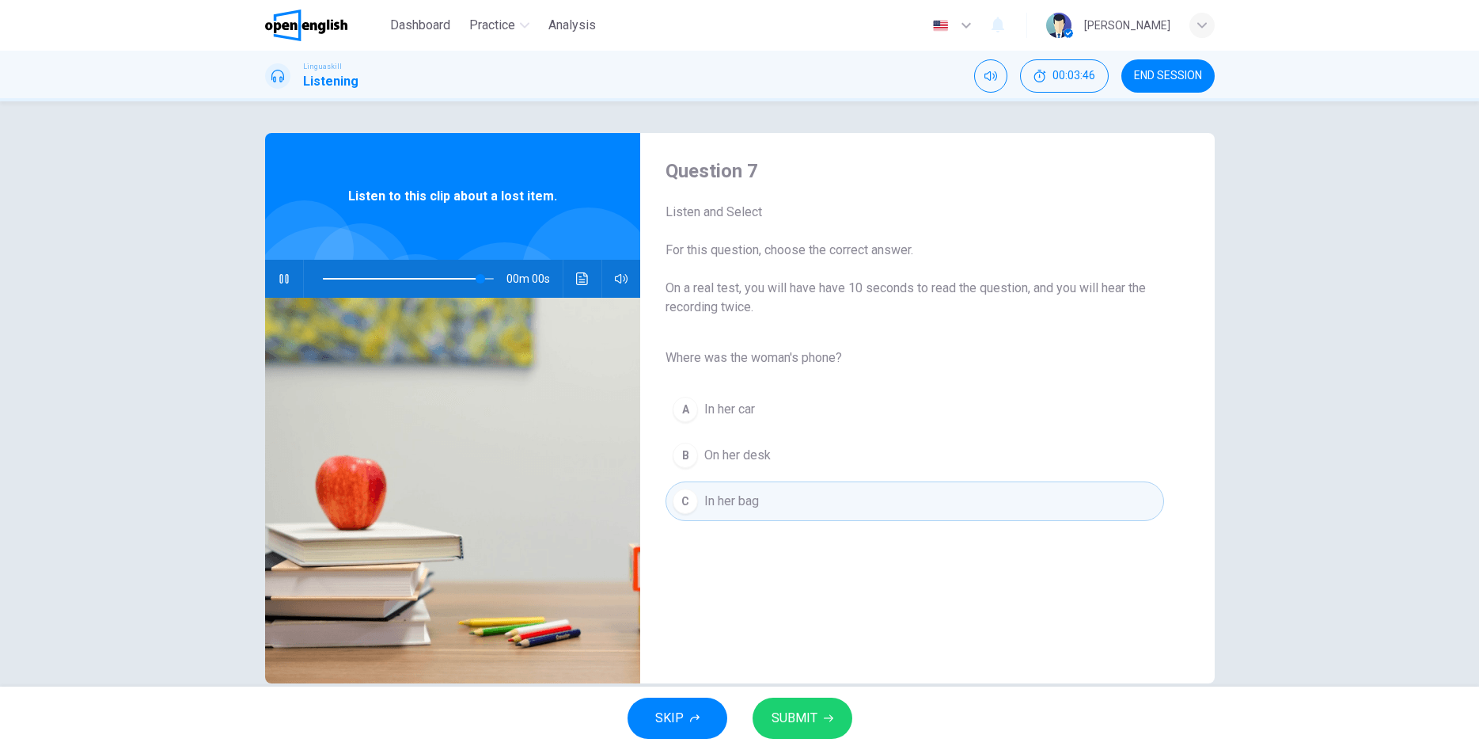
click at [798, 732] on button "SUBMIT" at bounding box center [803, 717] width 100 height 41
type input "*"
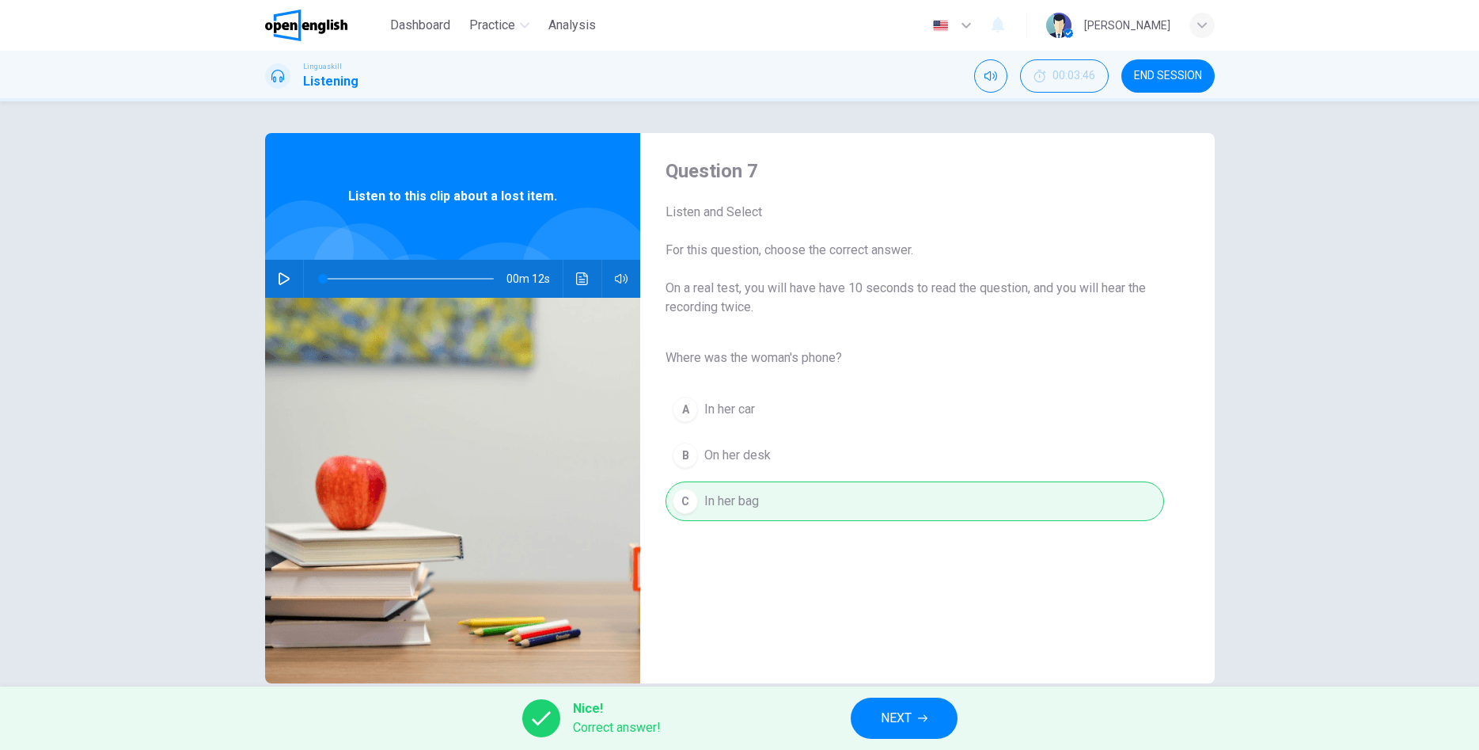
click at [925, 717] on icon "button" at bounding box center [922, 717] width 9 height 9
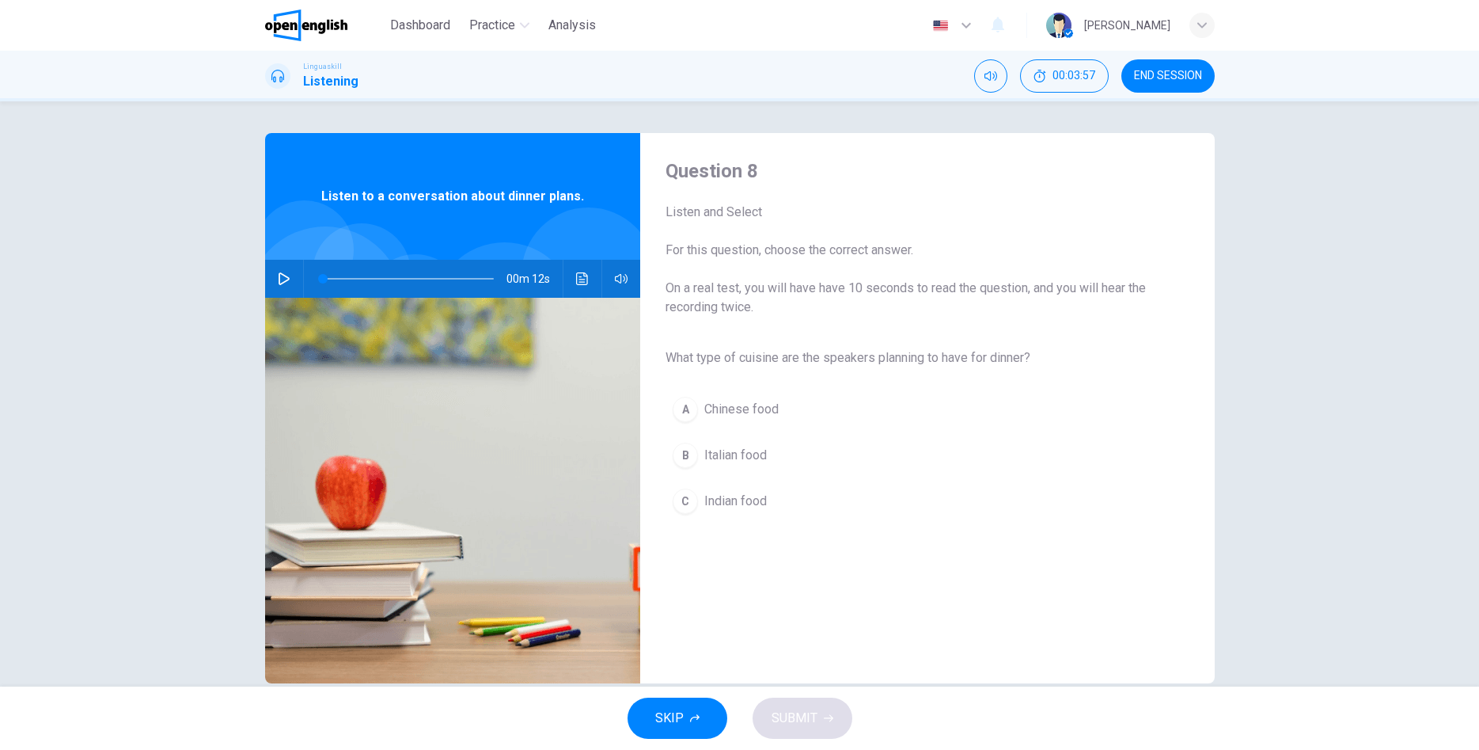
click at [289, 279] on icon "button" at bounding box center [284, 278] width 11 height 13
type input "*"
click at [689, 454] on div "B" at bounding box center [685, 454] width 25 height 25
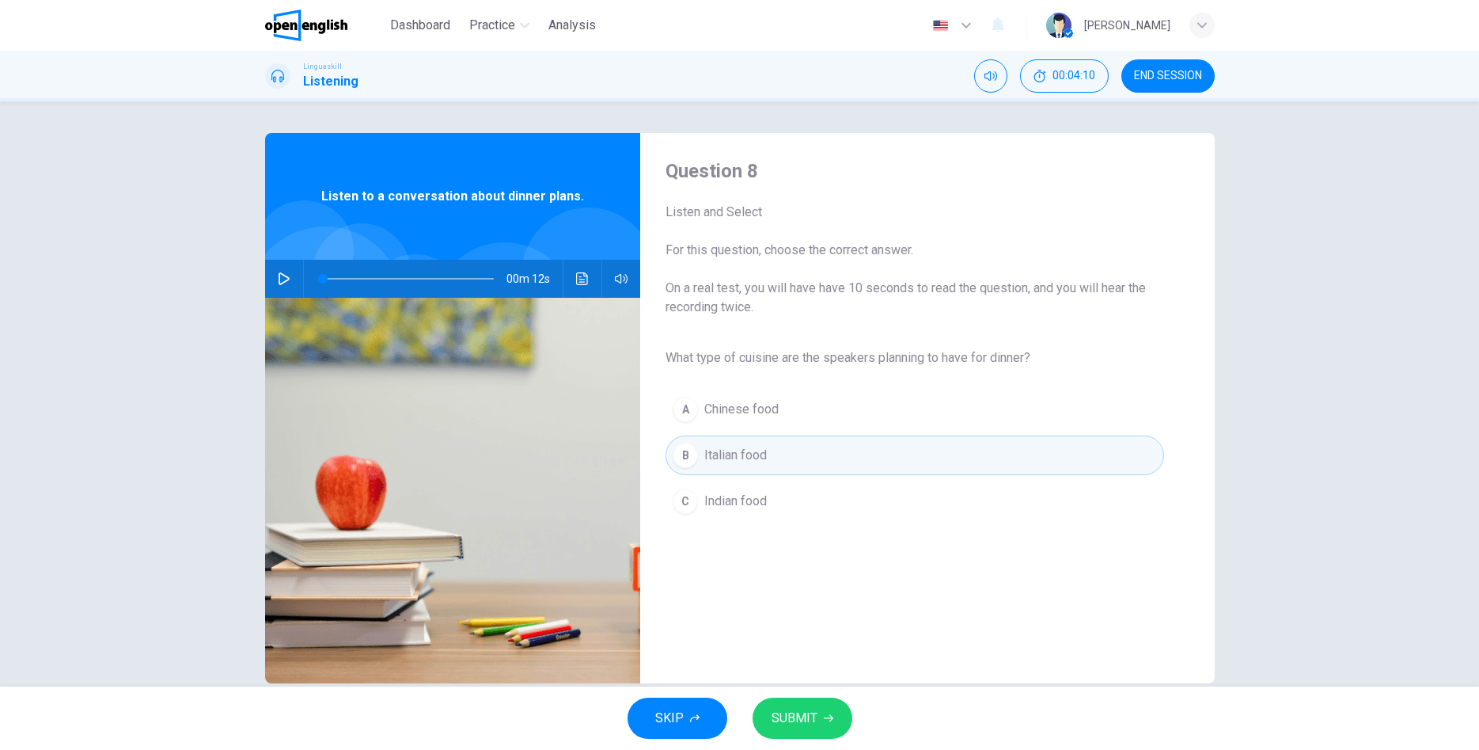
click at [818, 722] on button "SUBMIT" at bounding box center [803, 717] width 100 height 41
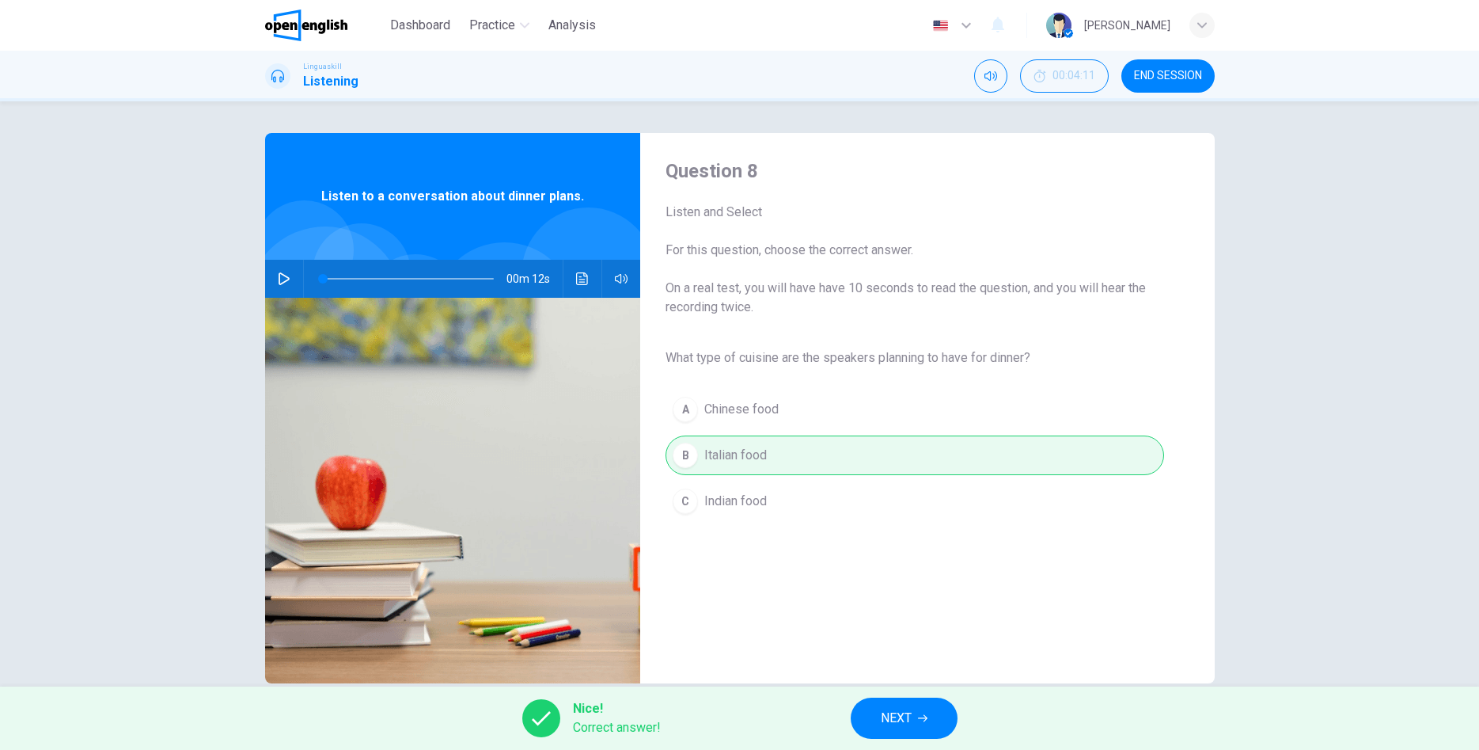
click at [885, 717] on span "NEXT" at bounding box center [896, 718] width 31 height 22
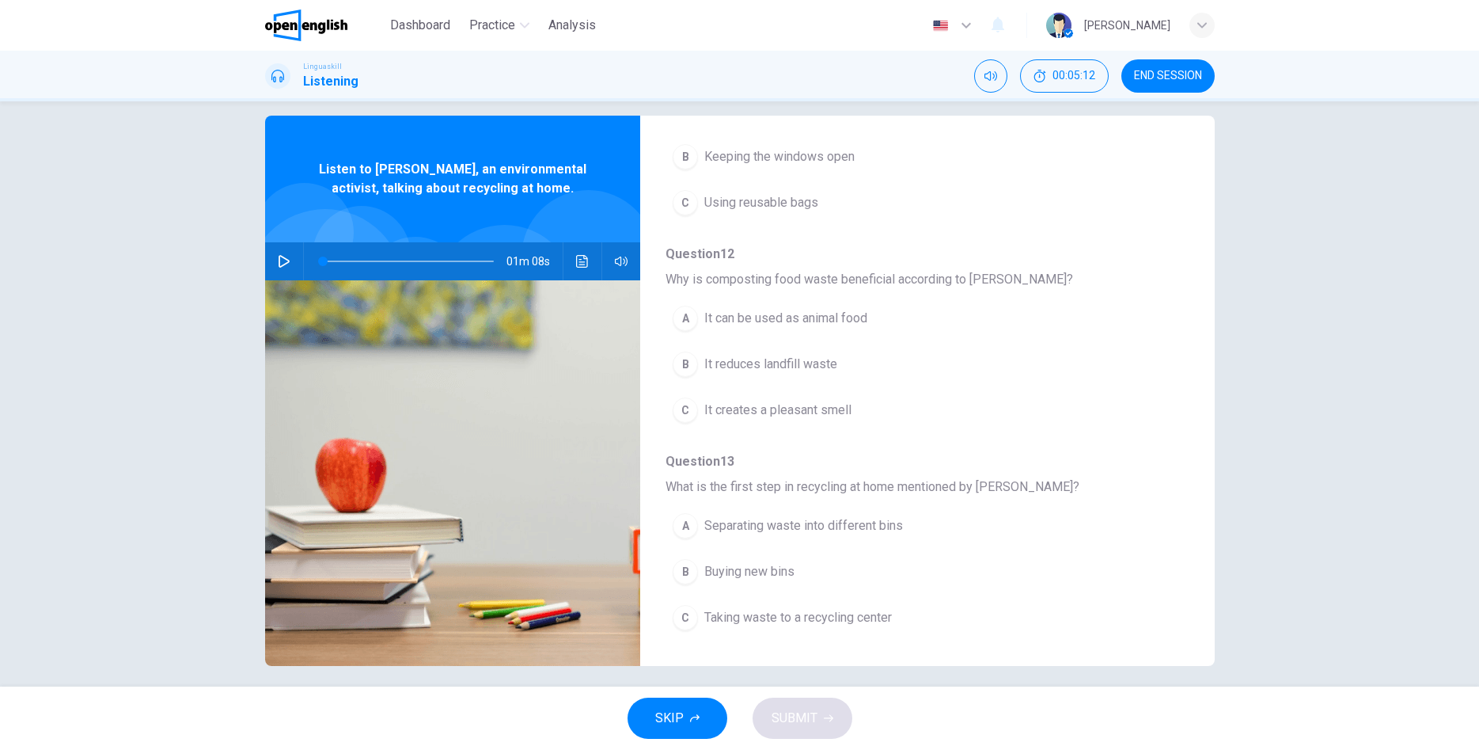
scroll to position [28, 0]
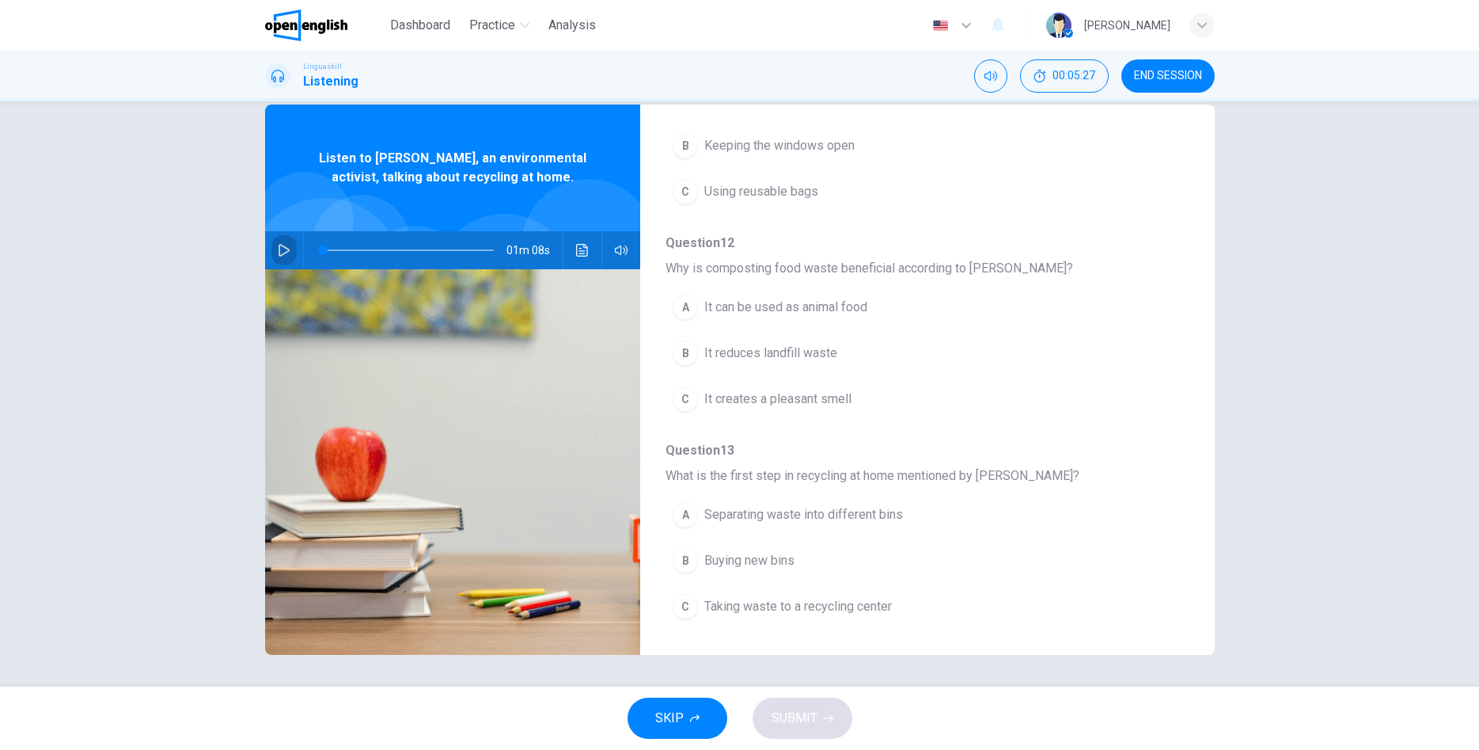
click at [277, 249] on button "button" at bounding box center [284, 250] width 25 height 38
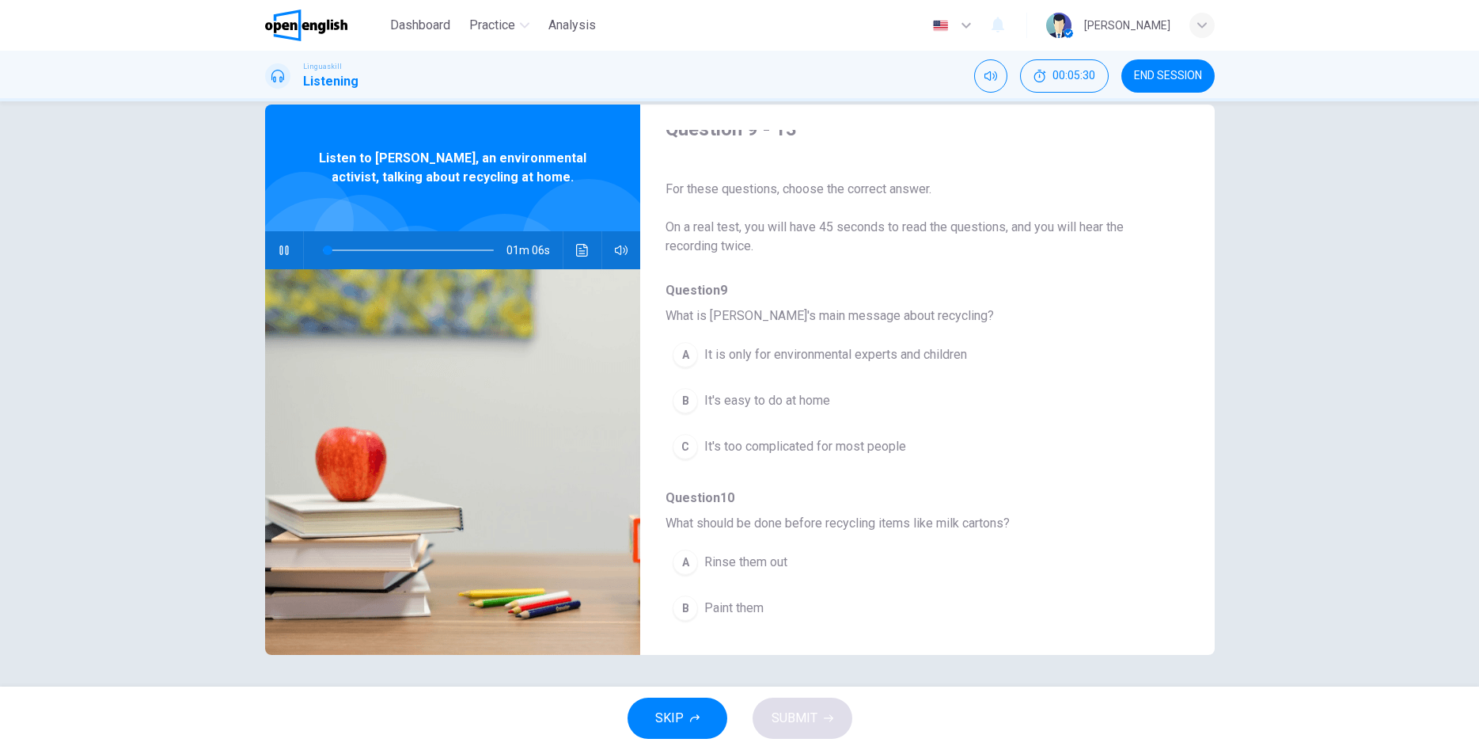
scroll to position [0, 0]
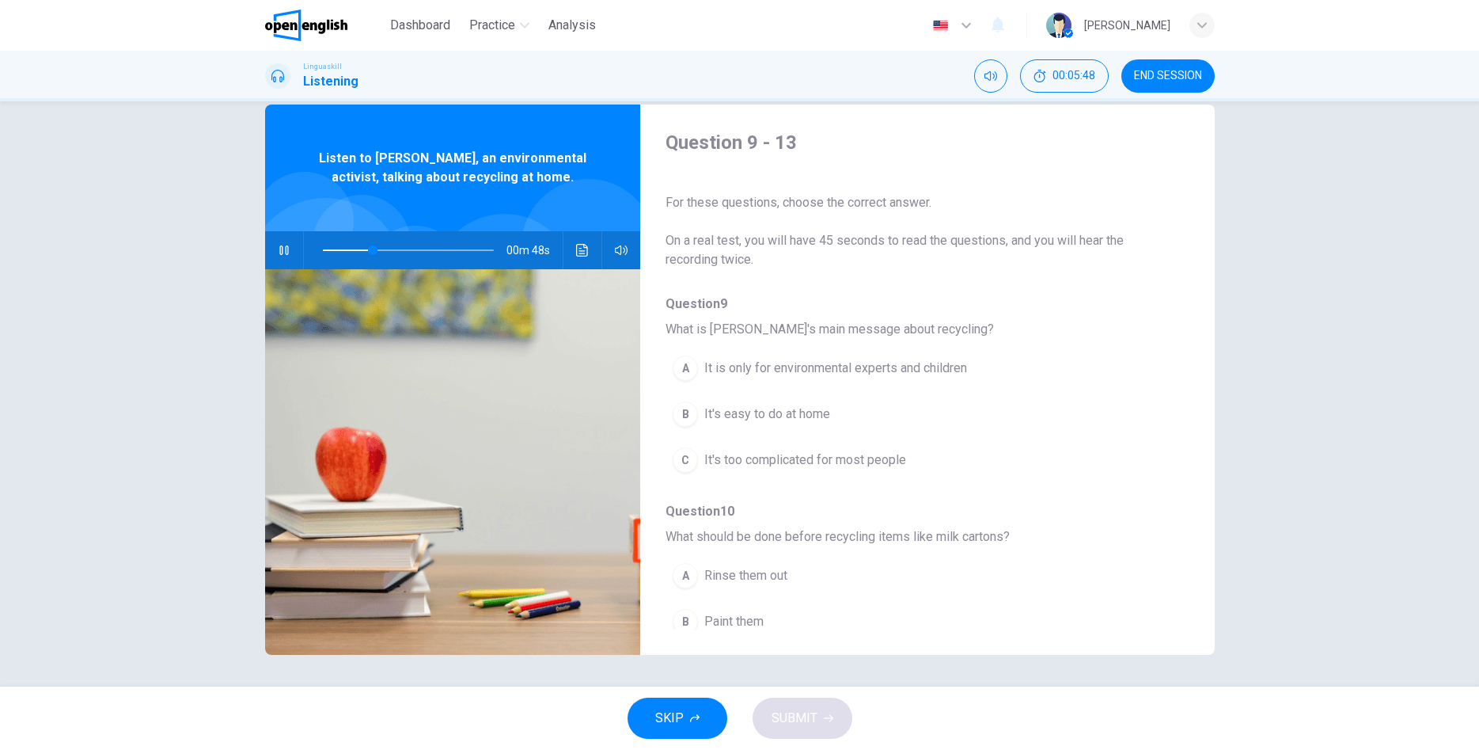
click at [691, 408] on div "B" at bounding box center [685, 413] width 25 height 25
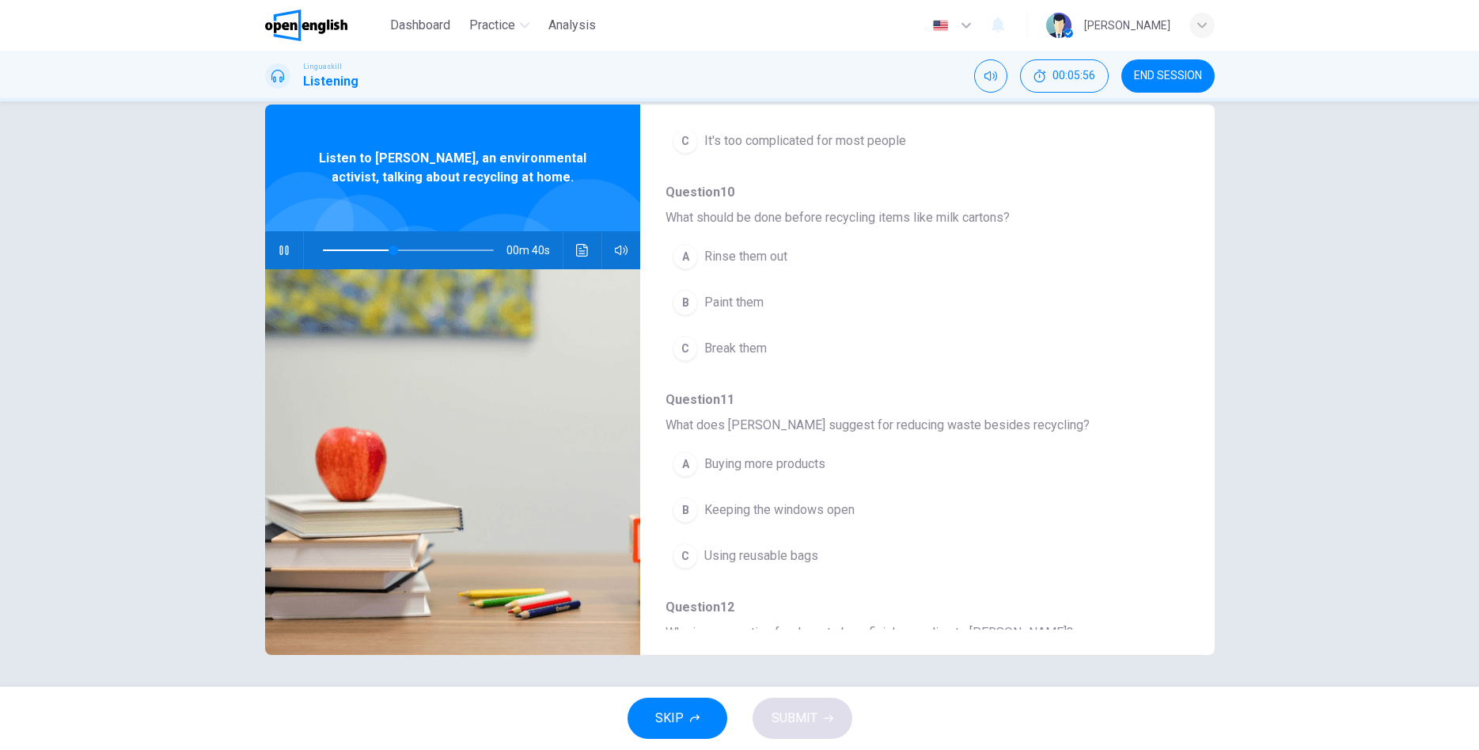
scroll to position [361, 0]
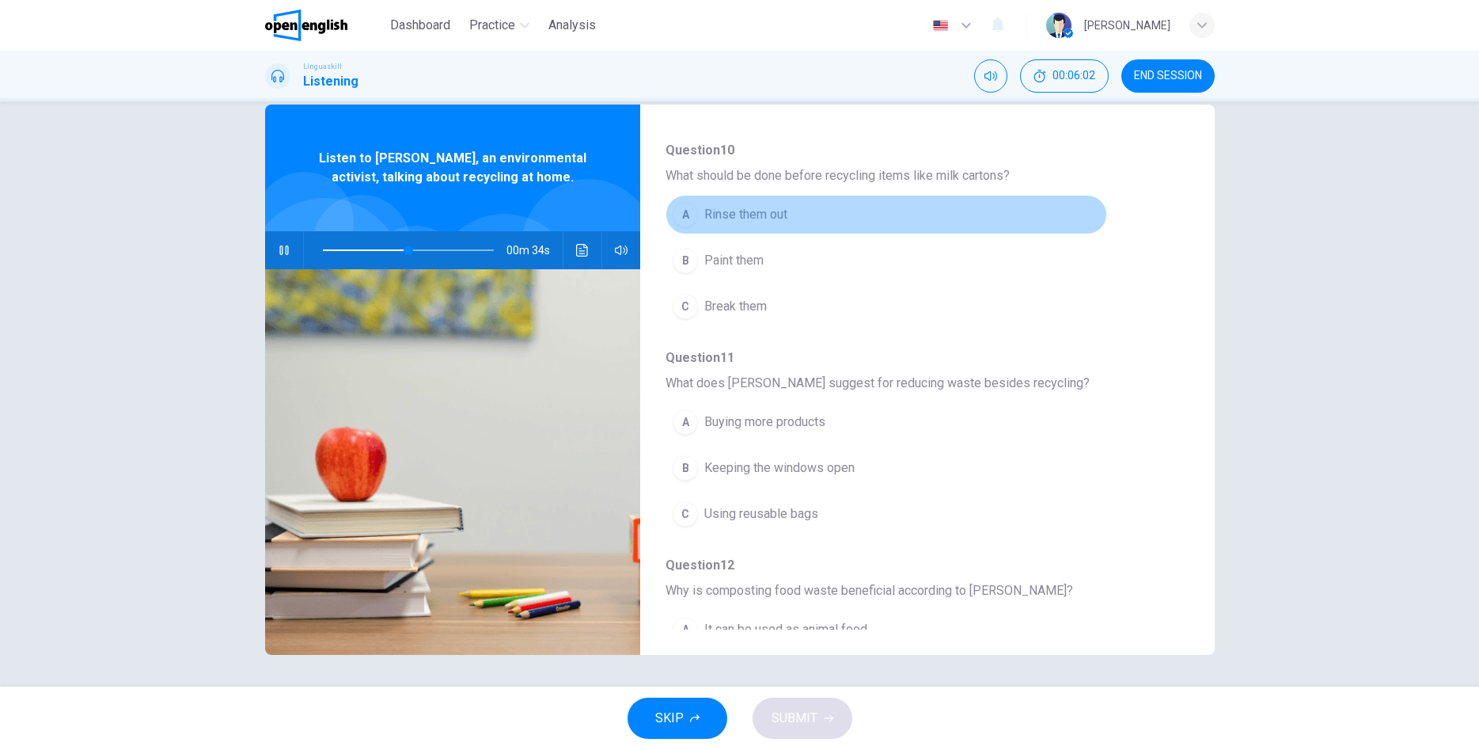
click at [708, 211] on span "Rinse them out" at bounding box center [745, 214] width 83 height 19
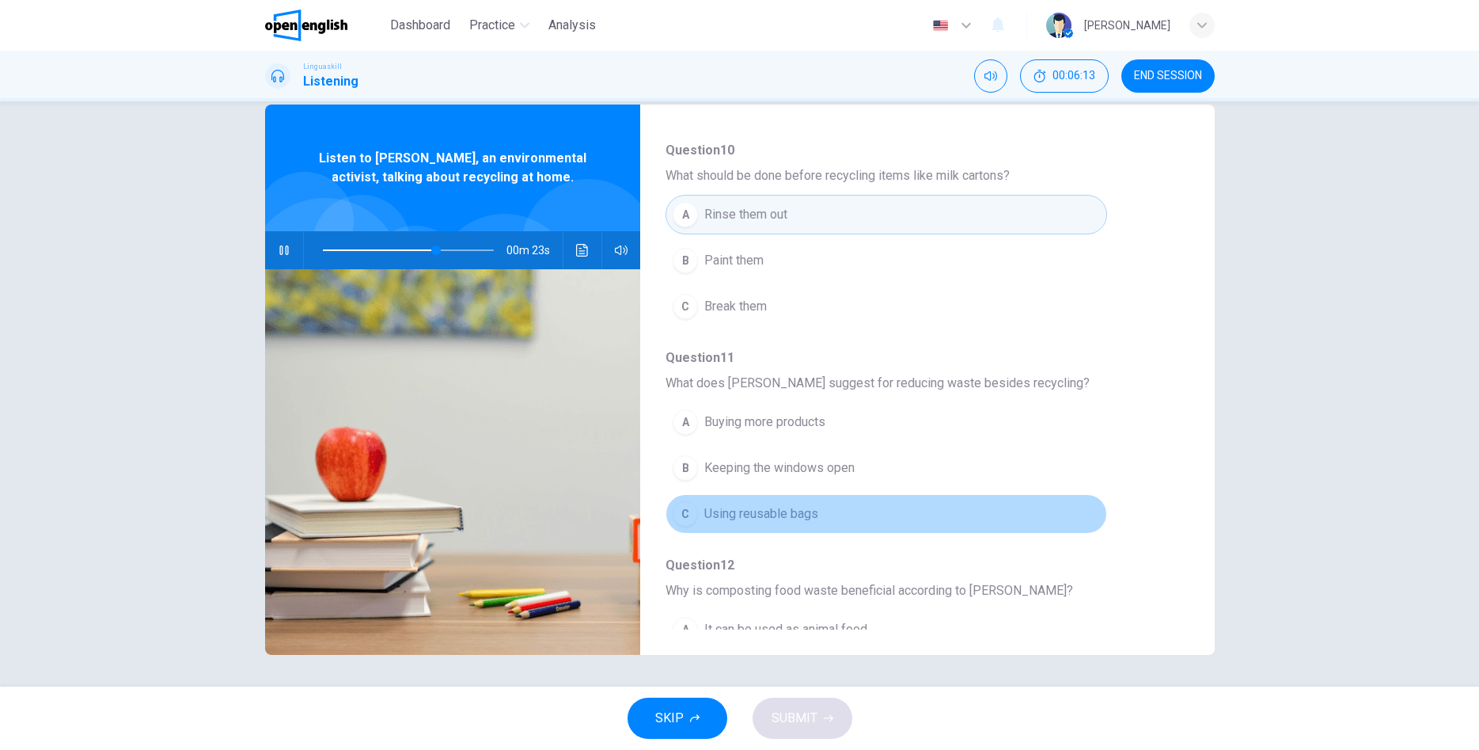
click at [711, 516] on span "Using reusable bags" at bounding box center [761, 513] width 114 height 19
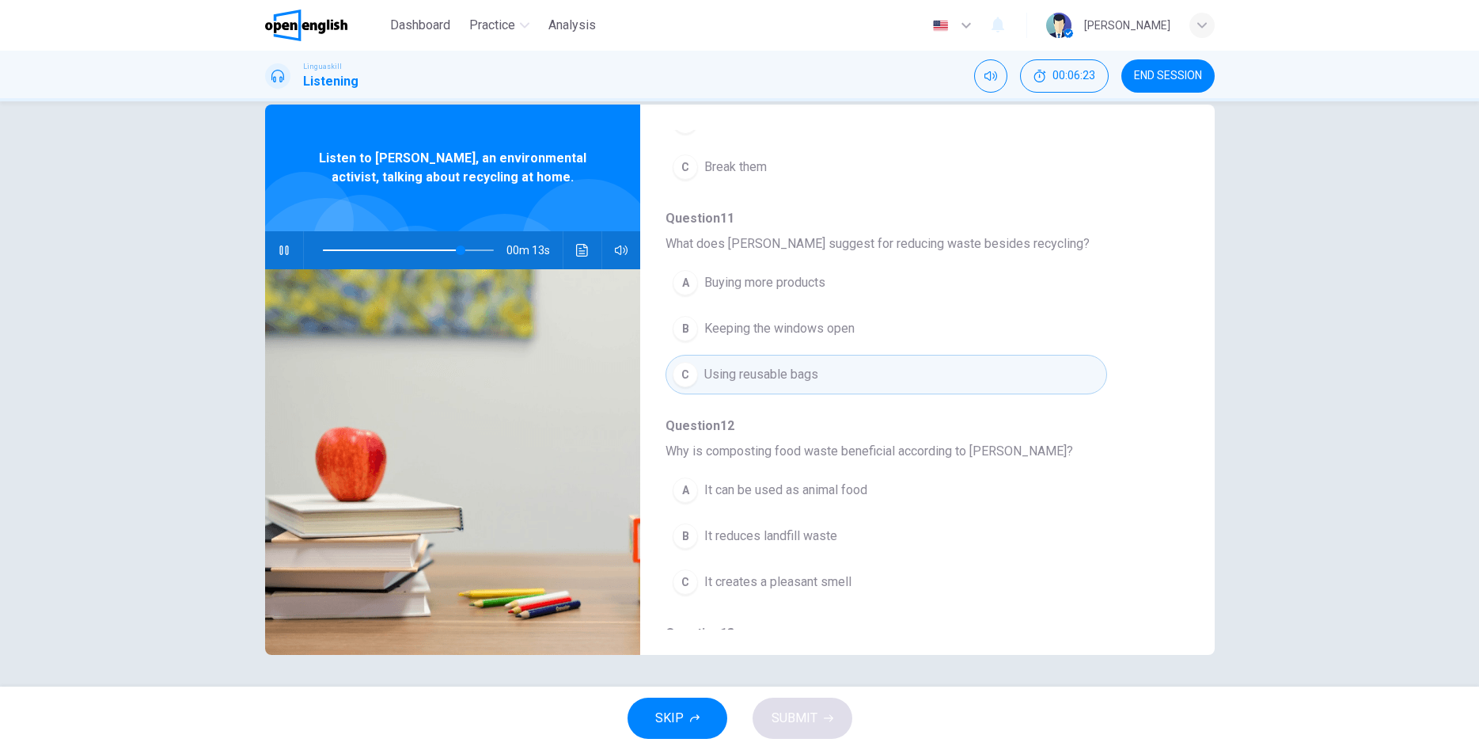
scroll to position [541, 0]
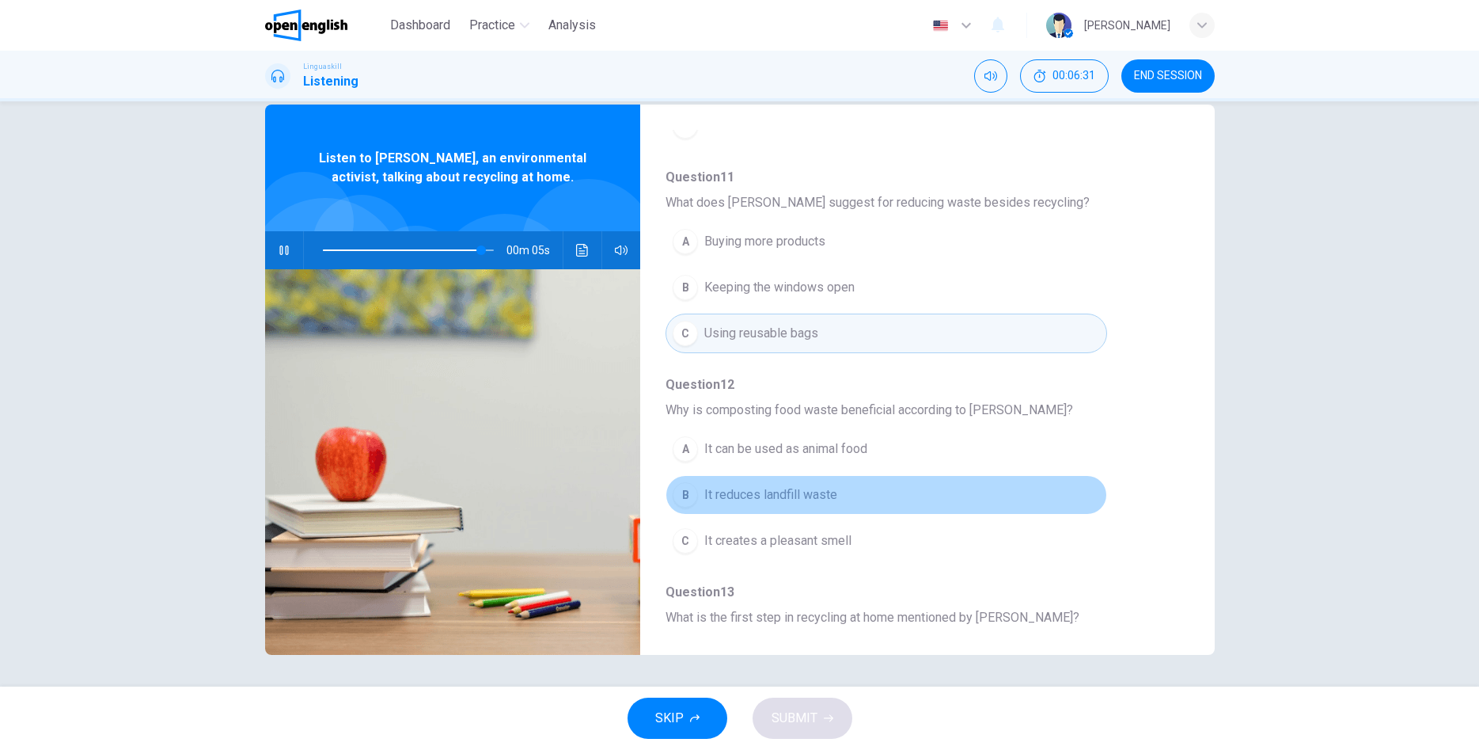
click at [823, 495] on span "It reduces landfill waste" at bounding box center [770, 494] width 133 height 19
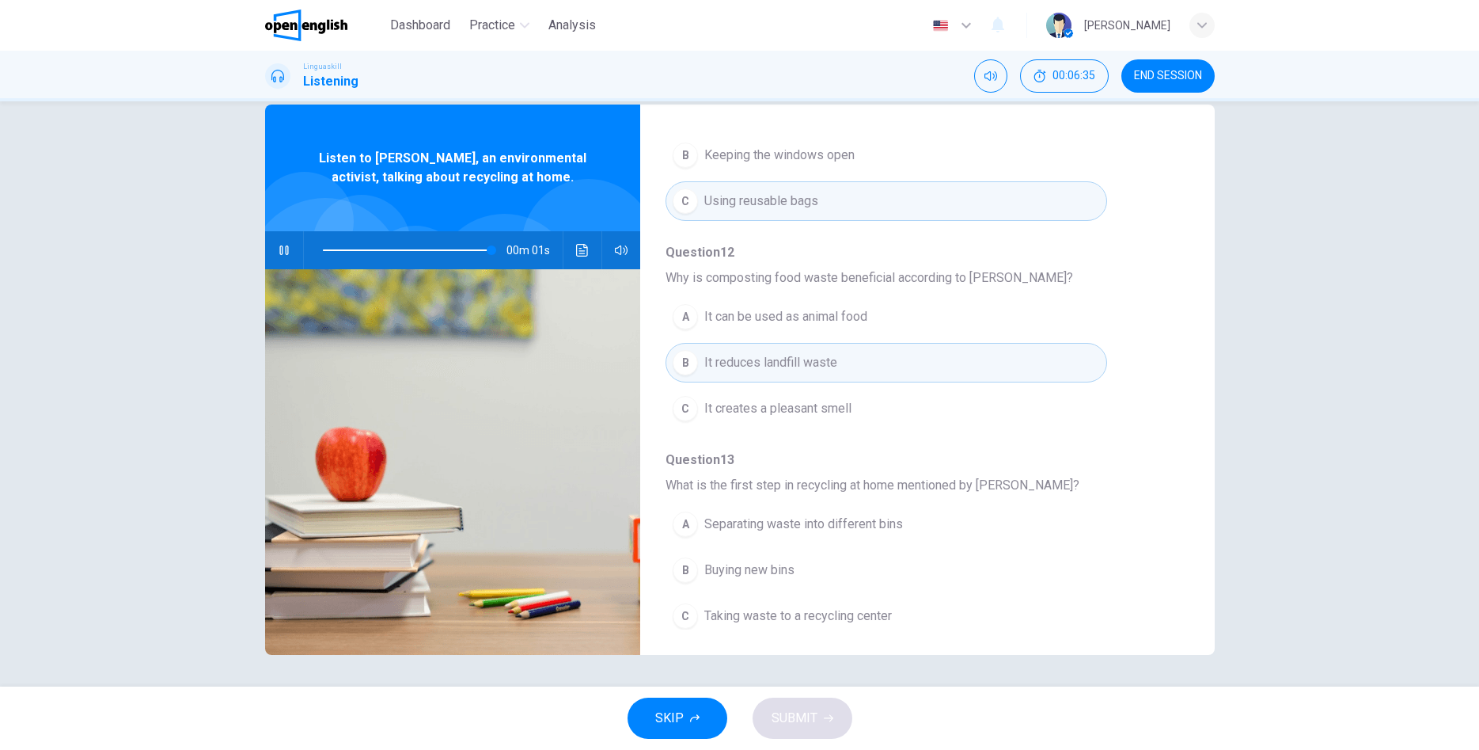
scroll to position [683, 0]
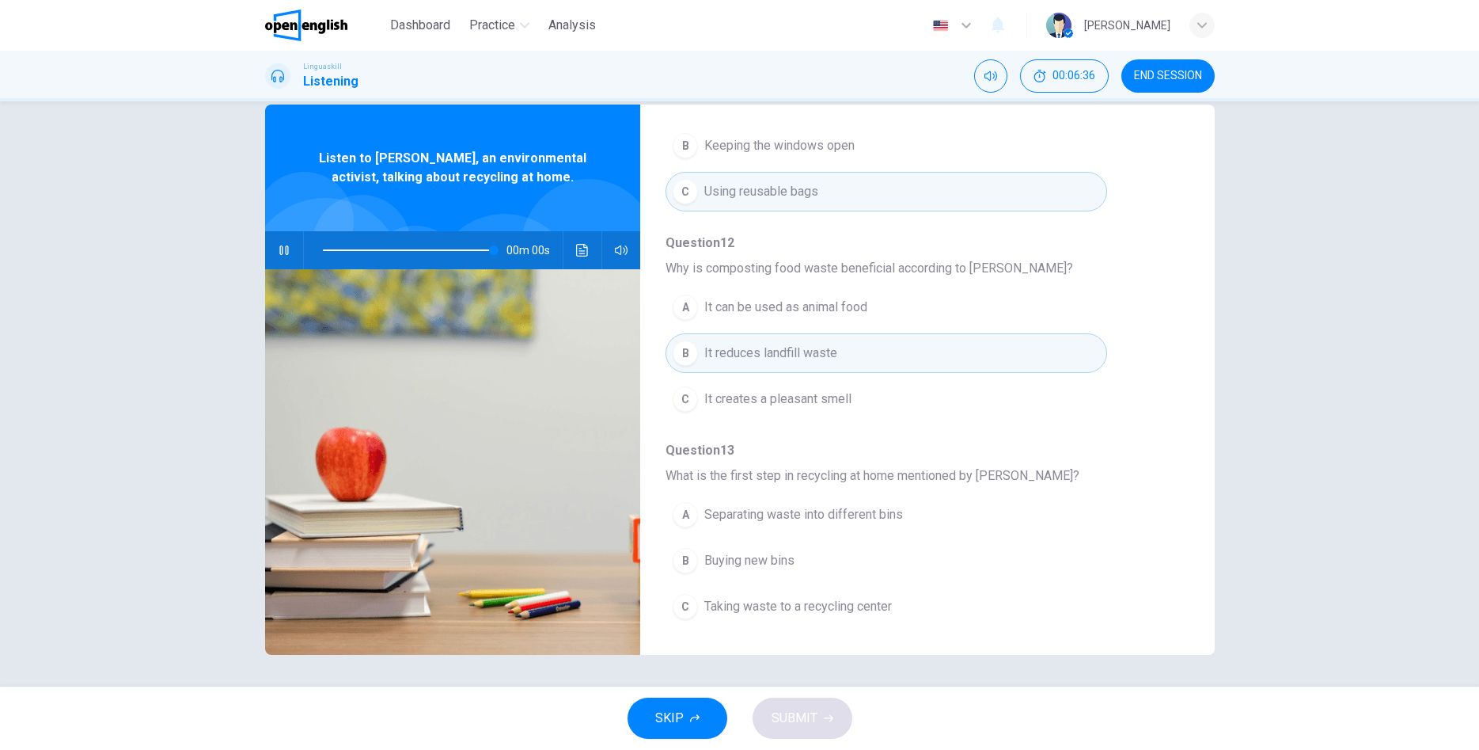
type input "*"
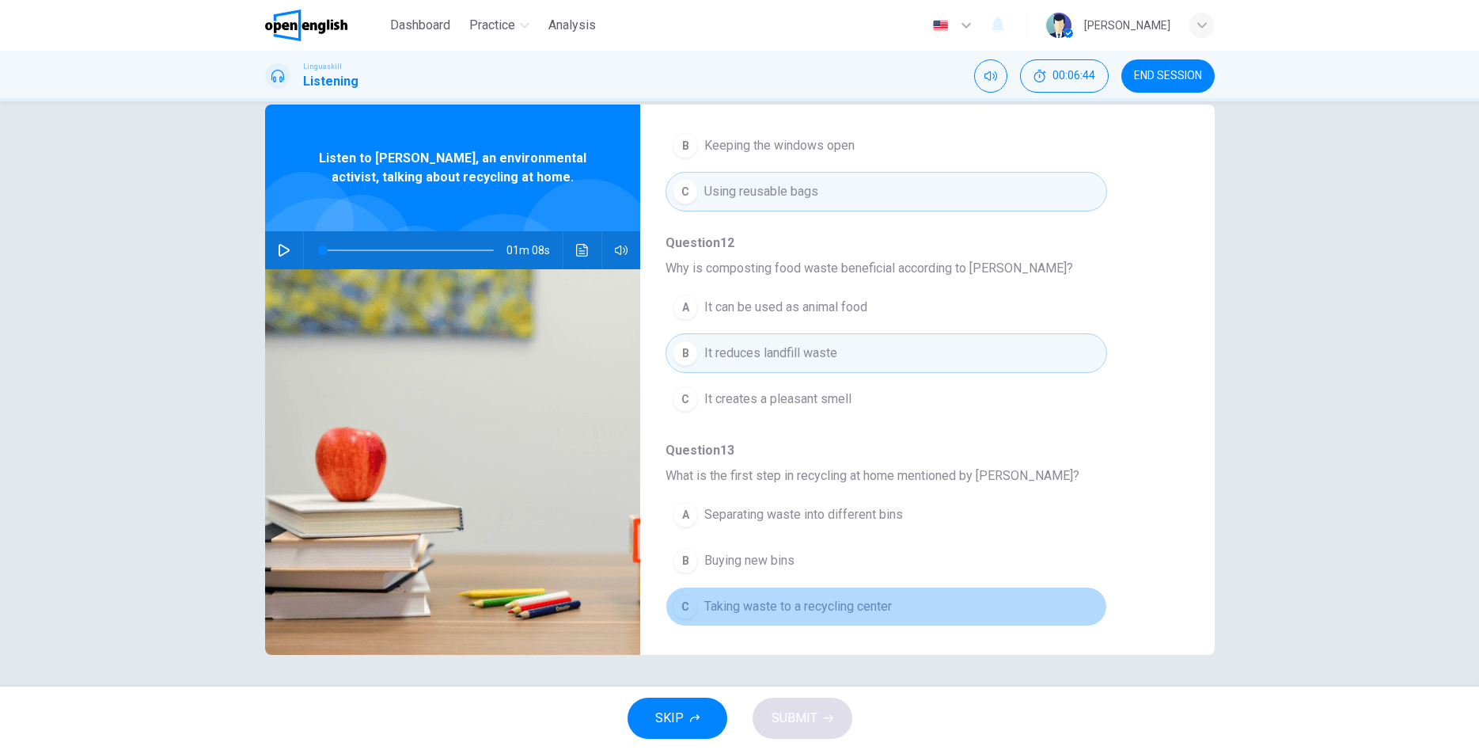
drag, startPoint x: 900, startPoint y: 608, endPoint x: 731, endPoint y: 602, distance: 169.5
click at [693, 602] on button "C Taking waste to a recycling center" at bounding box center [886, 607] width 441 height 40
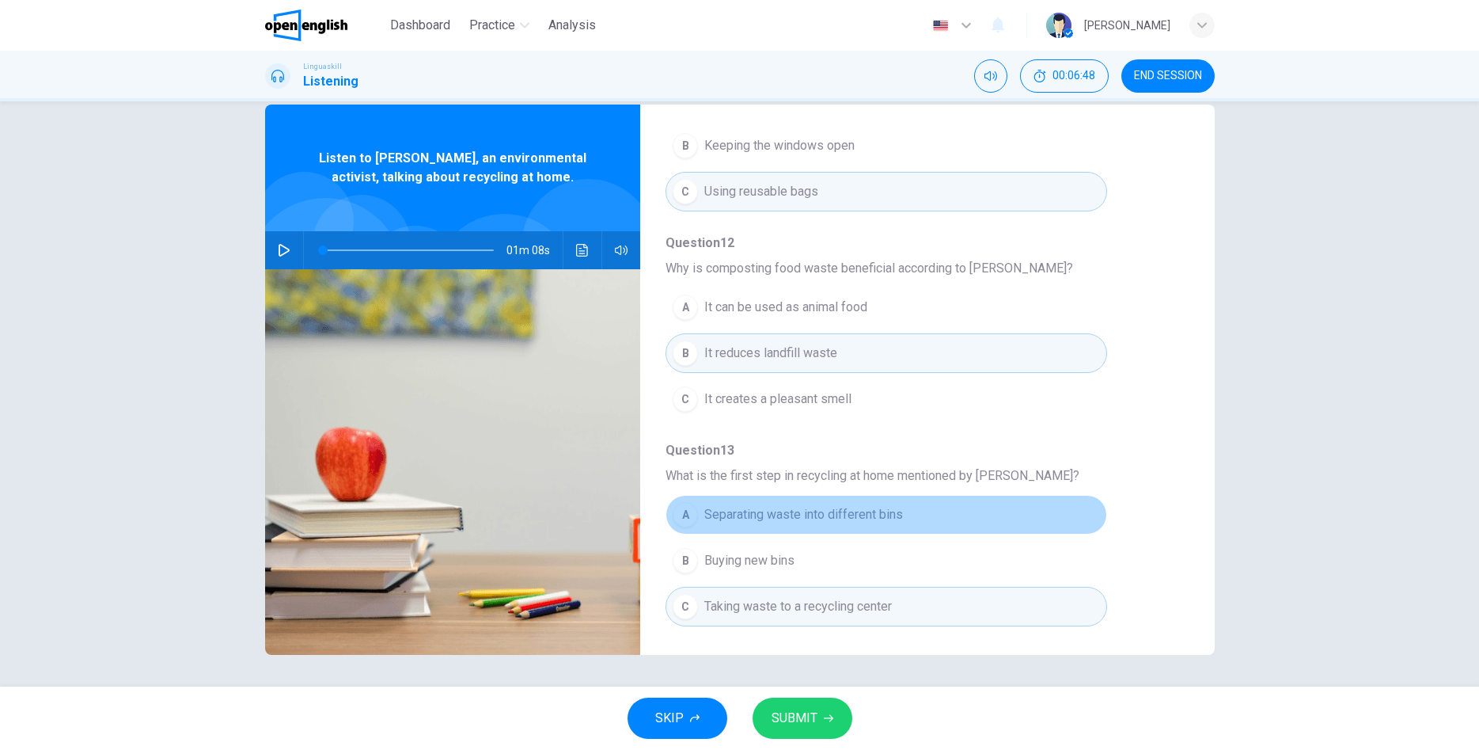
click at [722, 518] on span "Separating waste into different bins" at bounding box center [803, 514] width 199 height 19
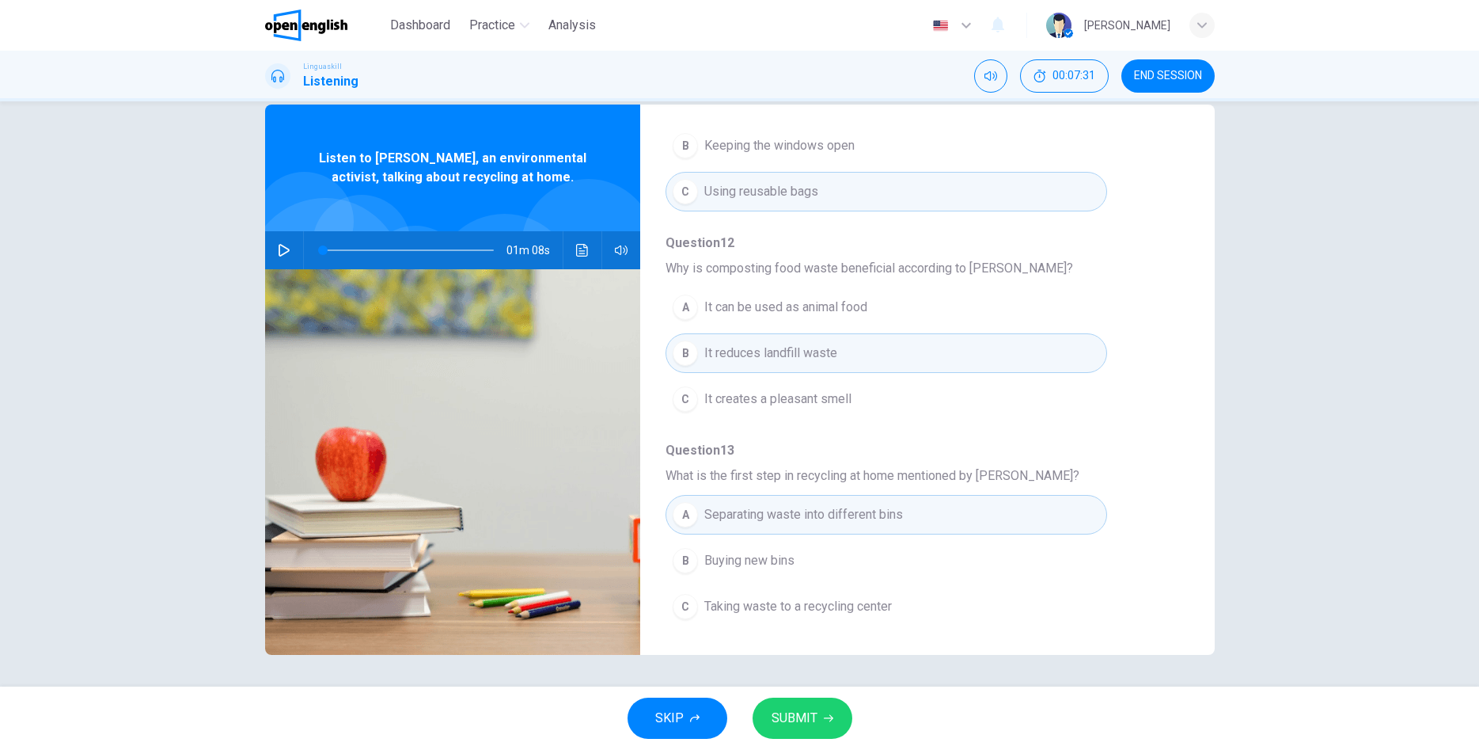
click at [782, 716] on span "SUBMIT" at bounding box center [795, 718] width 46 height 22
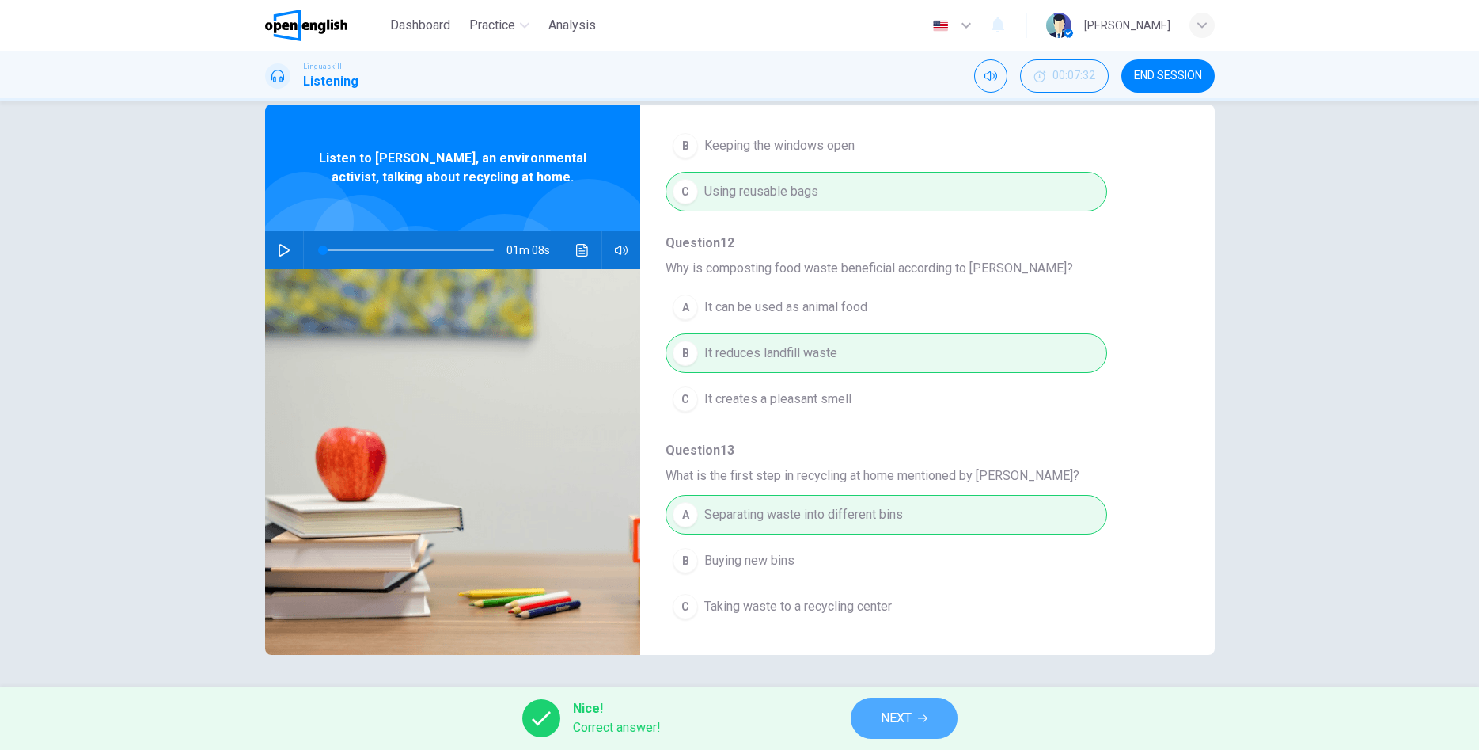
click at [902, 718] on span "NEXT" at bounding box center [896, 718] width 31 height 22
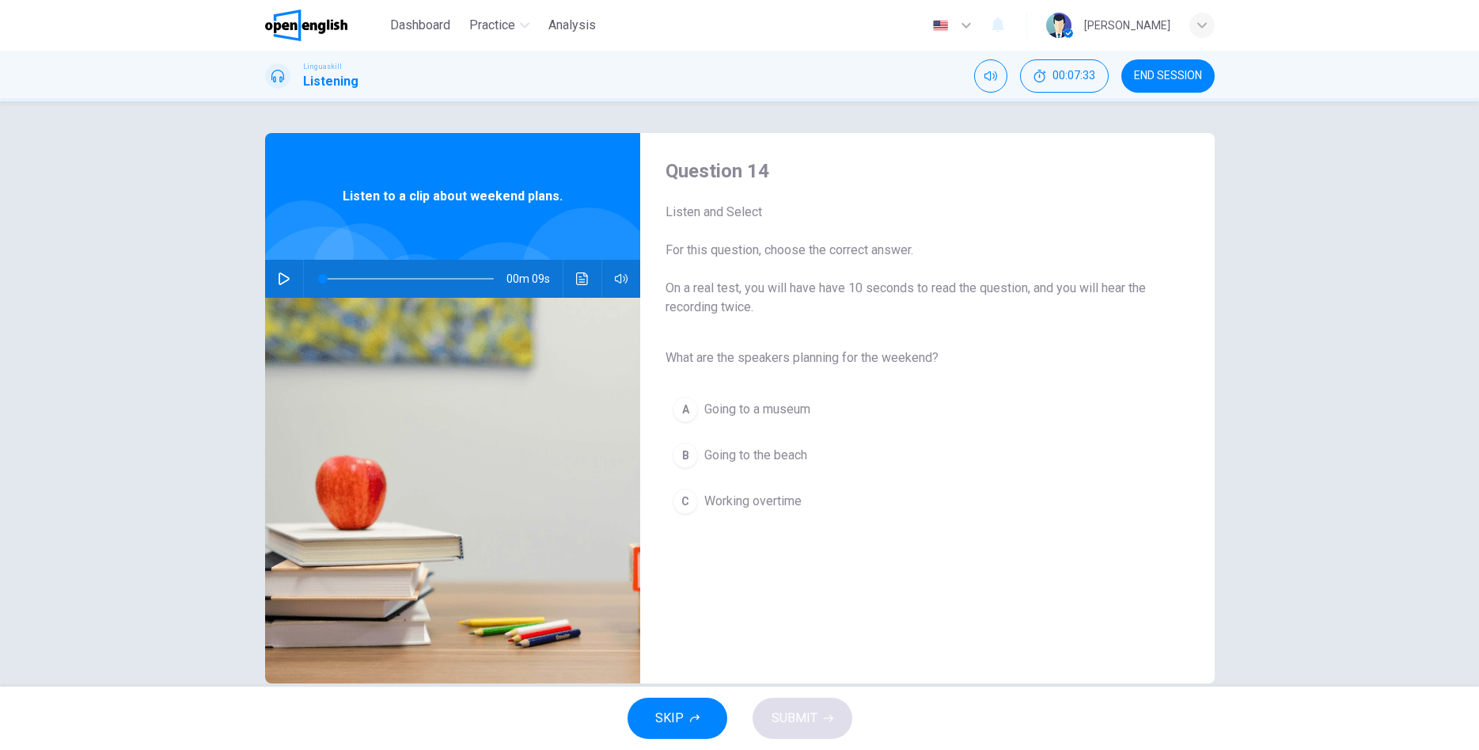
click at [283, 281] on icon "button" at bounding box center [284, 278] width 13 height 13
type input "*"
click at [754, 459] on span "Going to the beach" at bounding box center [755, 455] width 103 height 19
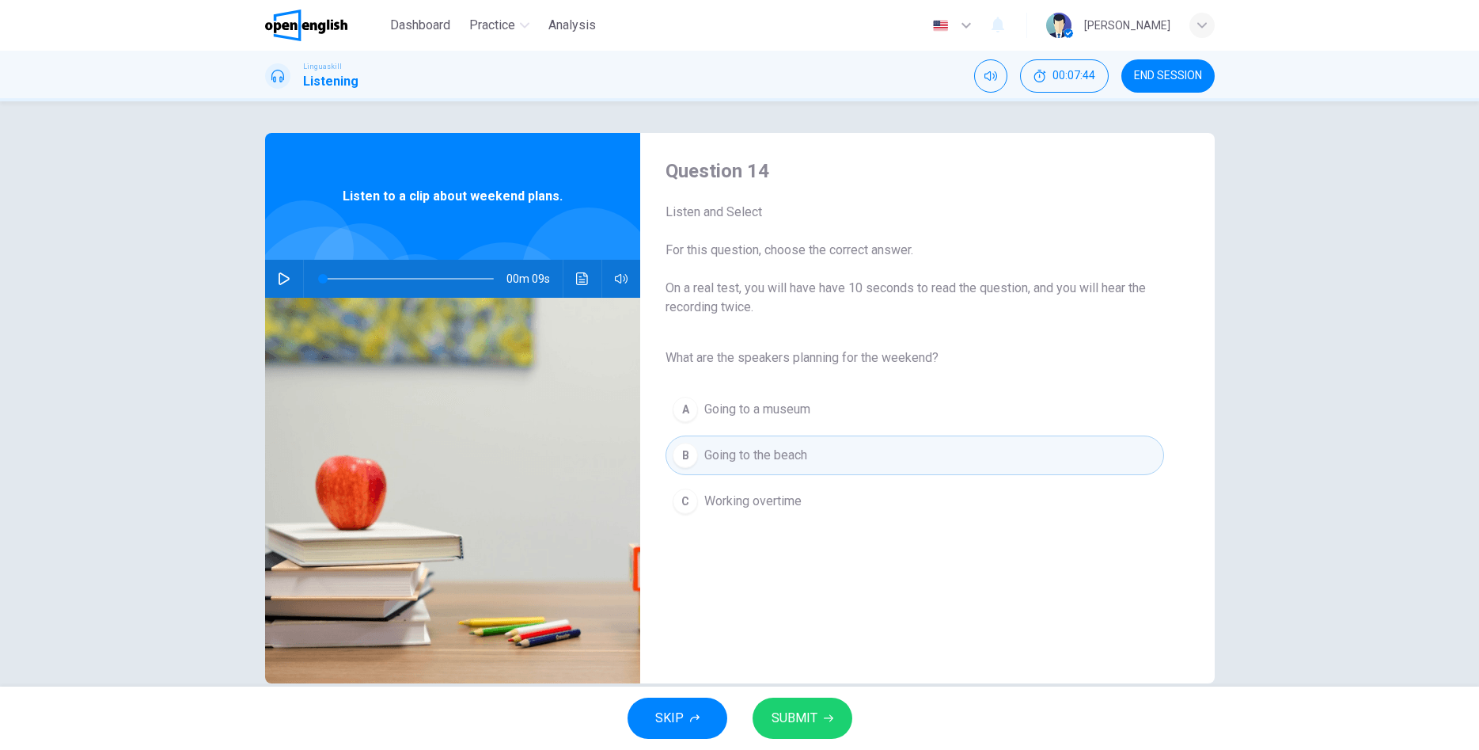
click at [784, 720] on span "SUBMIT" at bounding box center [795, 718] width 46 height 22
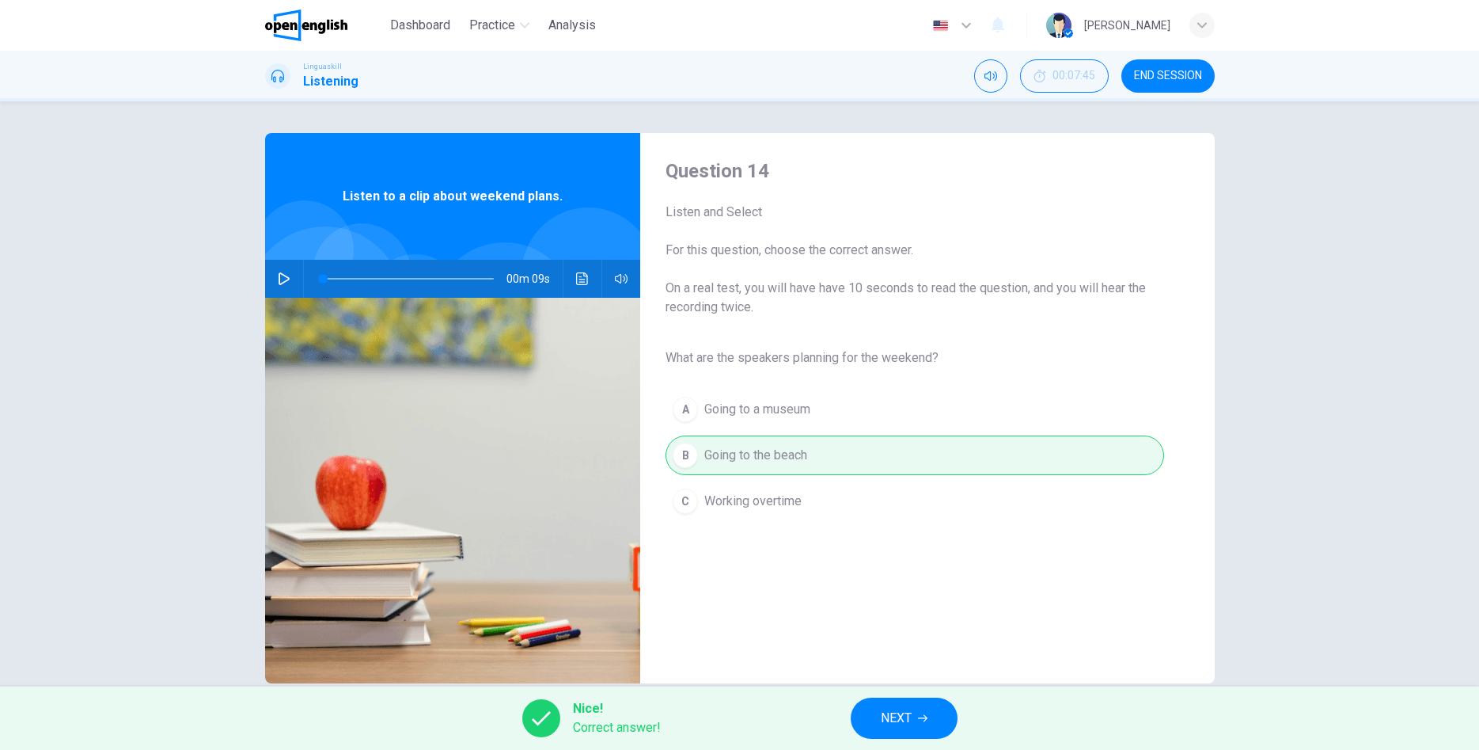
click at [878, 722] on button "NEXT" at bounding box center [904, 717] width 107 height 41
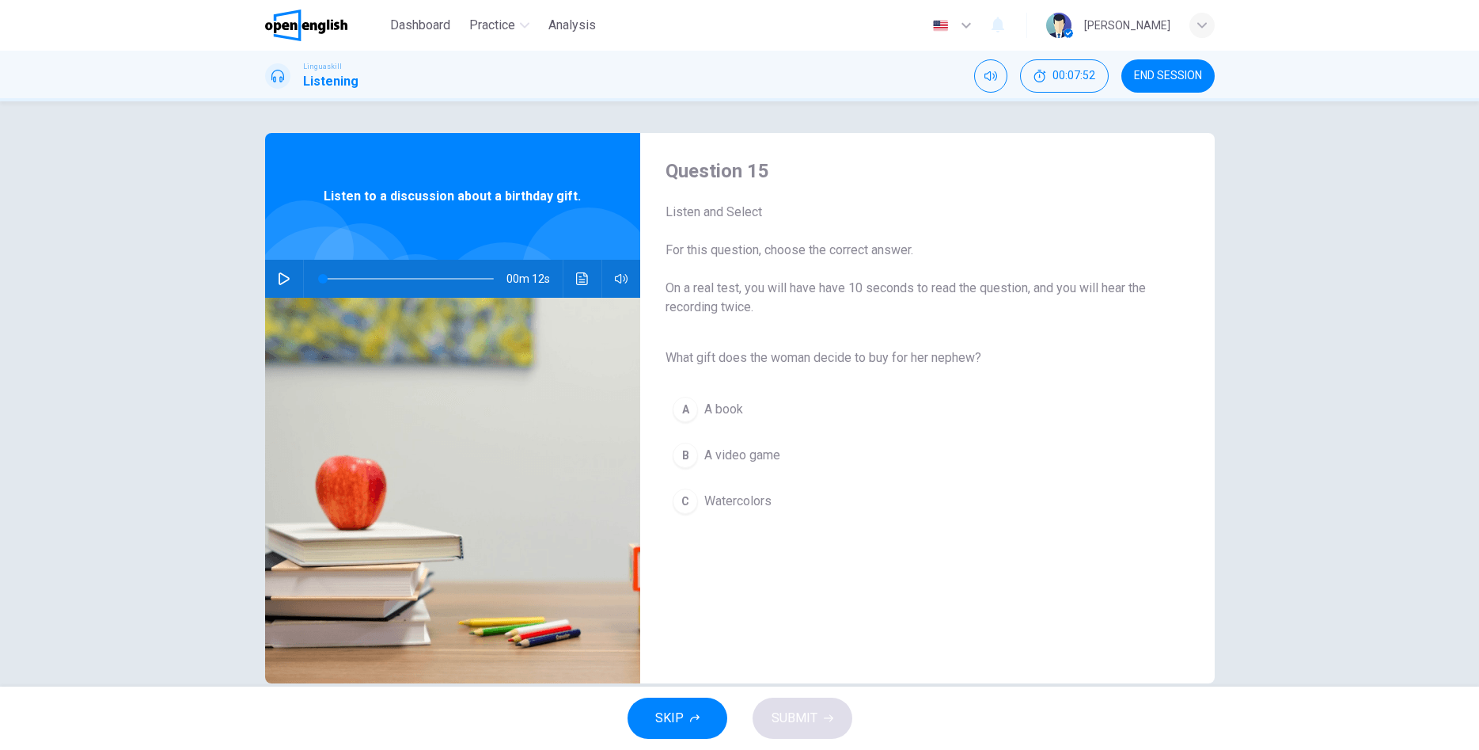
click at [282, 274] on icon "button" at bounding box center [284, 278] width 11 height 13
click at [266, 278] on div "00m 12s" at bounding box center [453, 279] width 376 height 38
click at [285, 278] on icon "button" at bounding box center [284, 278] width 13 height 13
type input "*"
click at [579, 275] on icon "Click to see the audio transcription" at bounding box center [582, 278] width 13 height 13
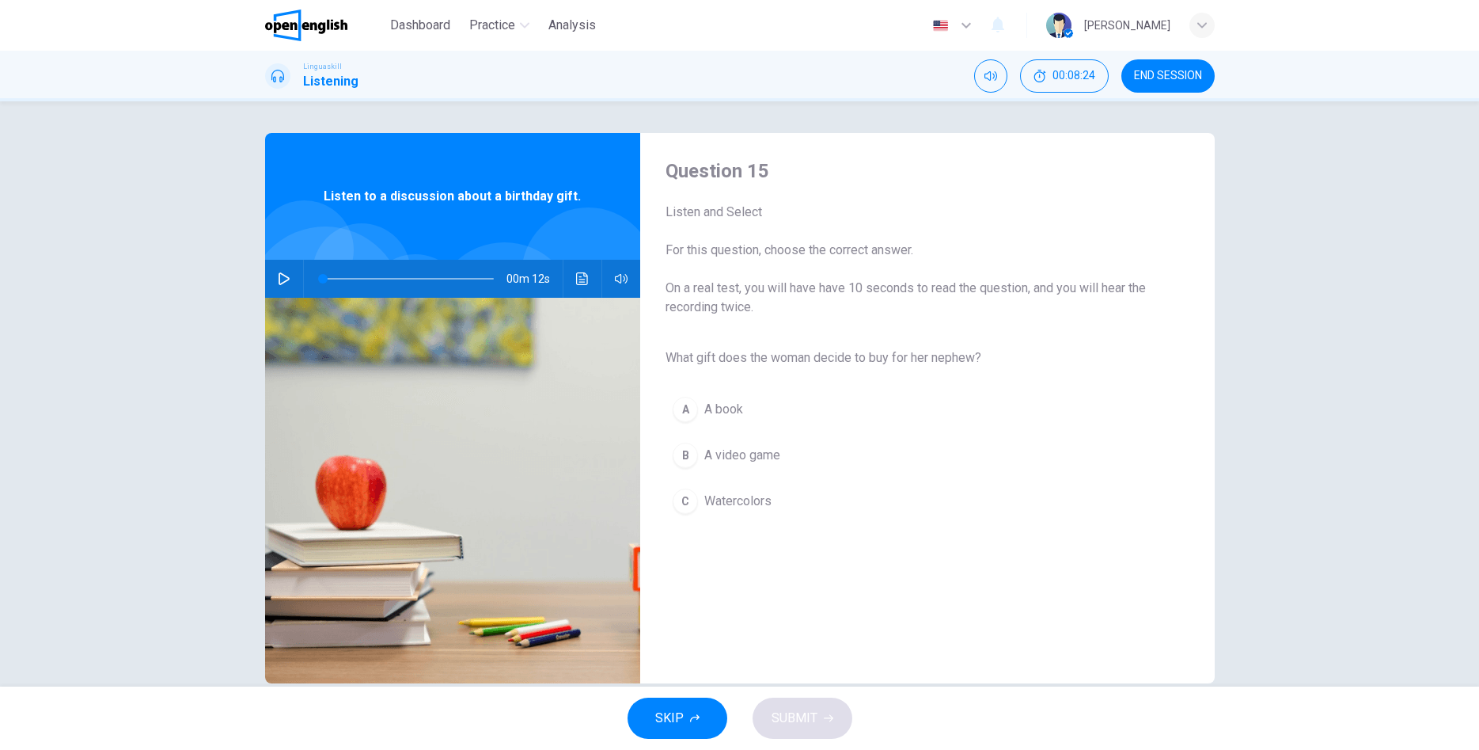
click at [716, 497] on span "Watercolors" at bounding box center [737, 501] width 67 height 19
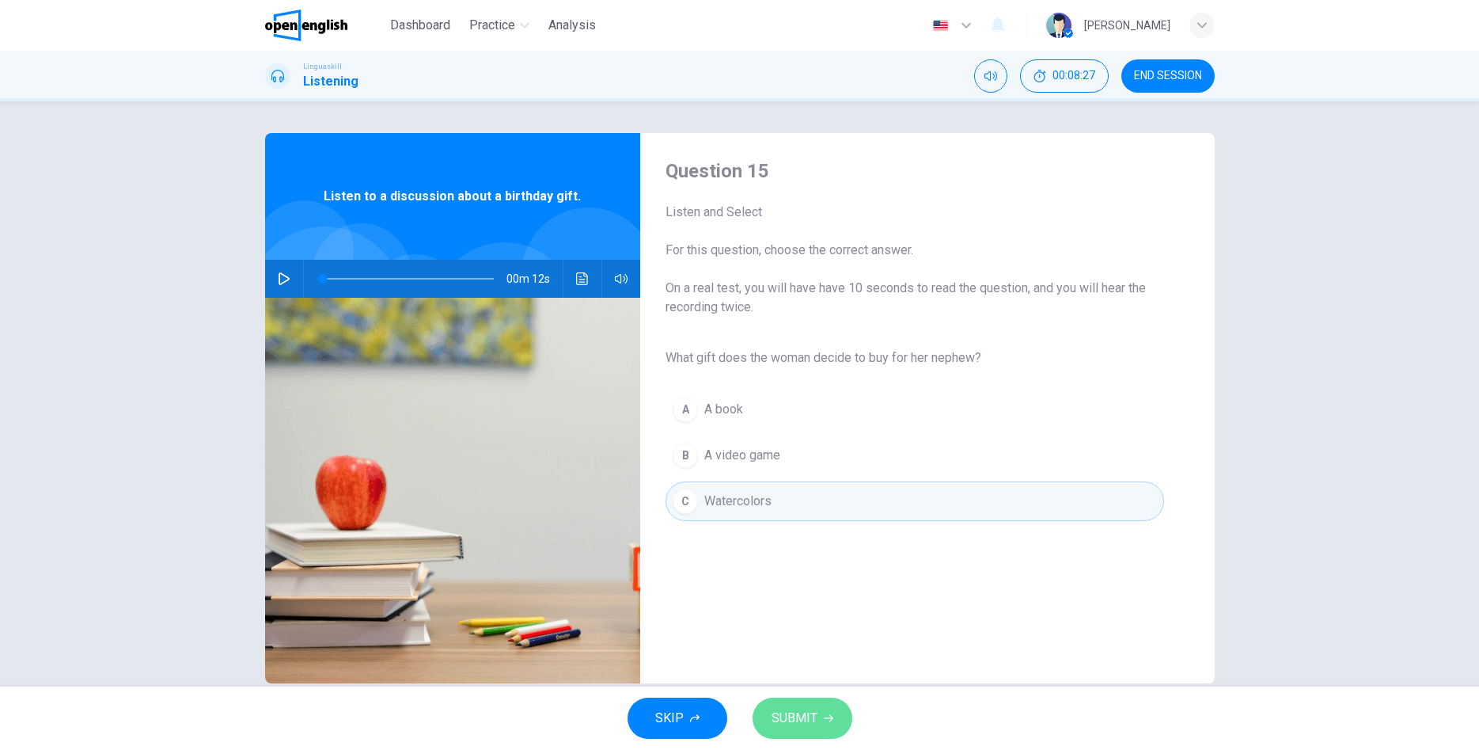
click at [824, 719] on icon "button" at bounding box center [828, 717] width 9 height 9
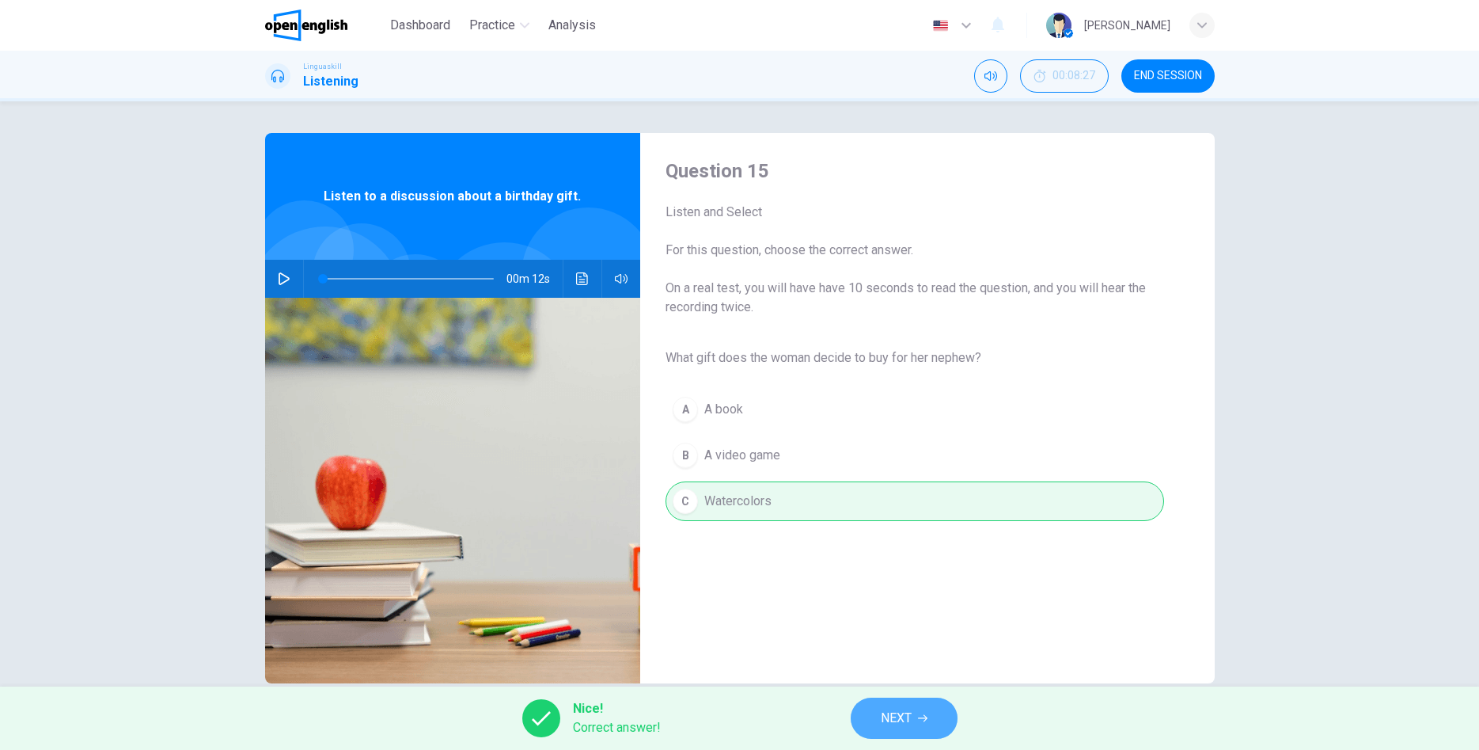
click at [875, 712] on button "NEXT" at bounding box center [904, 717] width 107 height 41
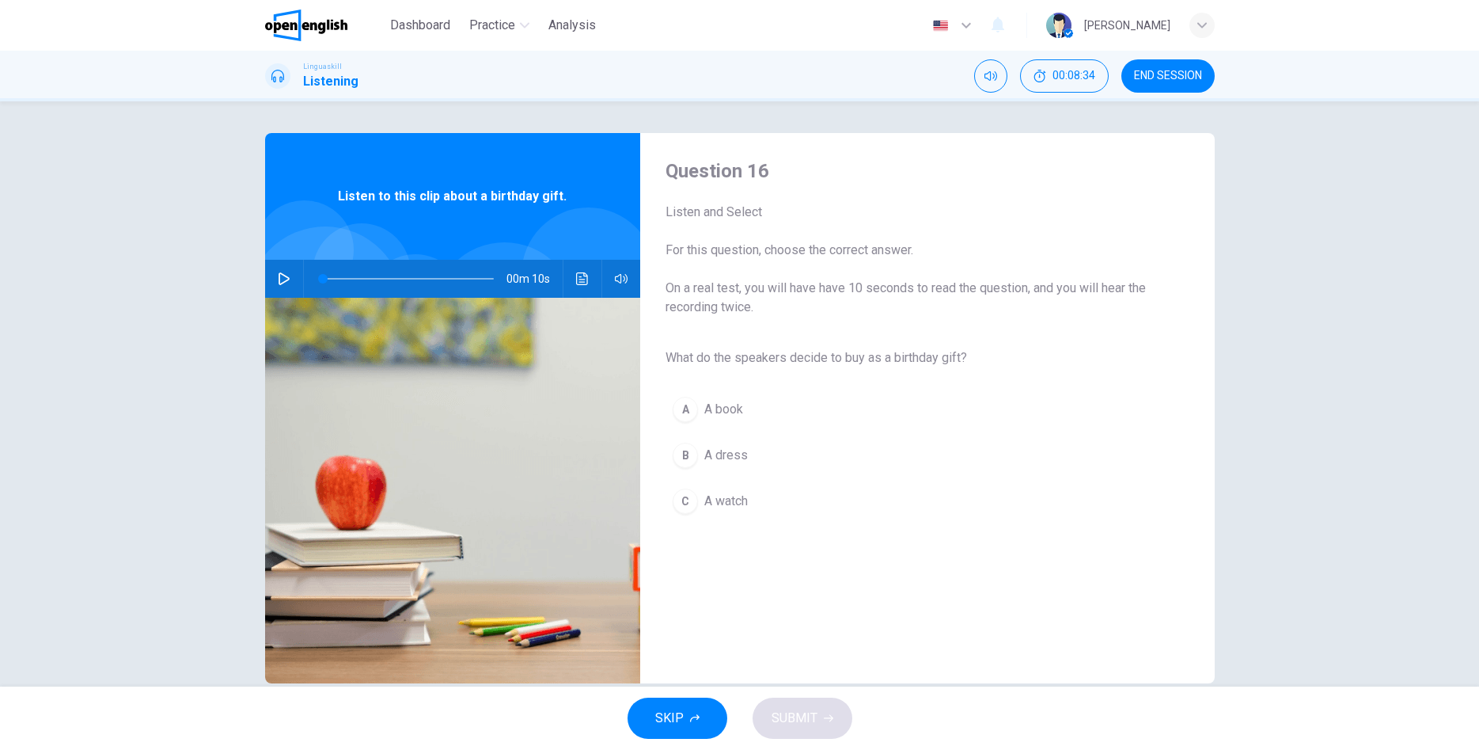
click at [280, 278] on icon "button" at bounding box center [284, 278] width 13 height 13
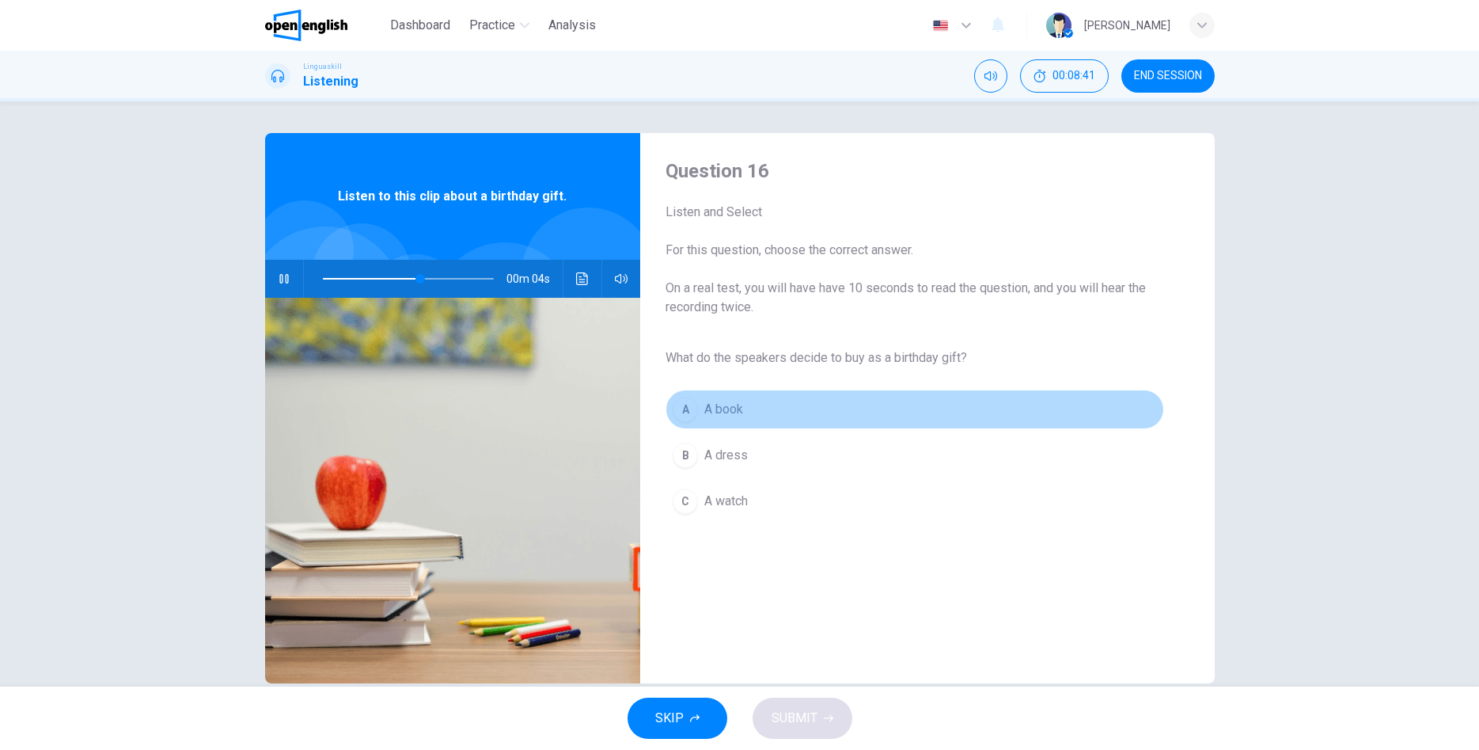
click at [743, 401] on span "A book" at bounding box center [723, 409] width 39 height 19
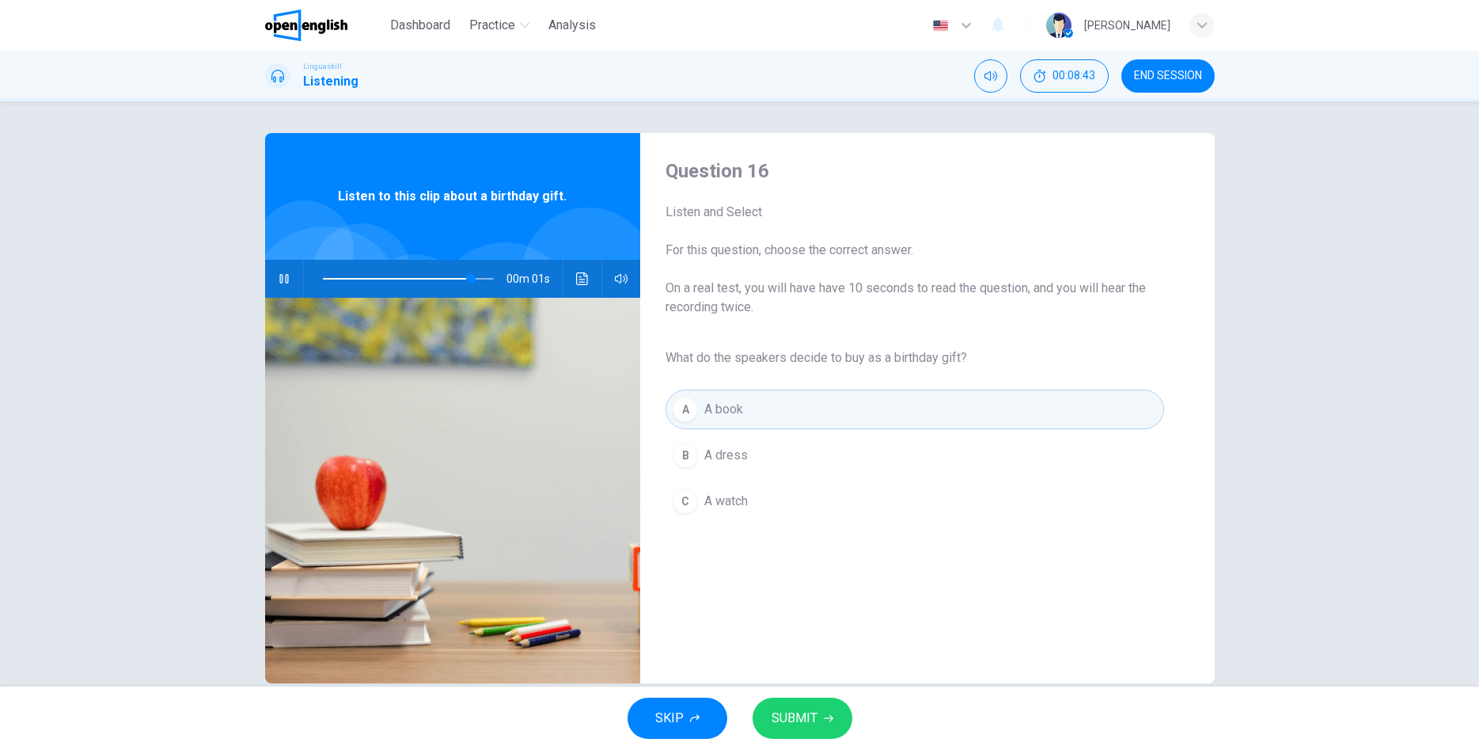
click at [811, 721] on span "SUBMIT" at bounding box center [795, 718] width 46 height 22
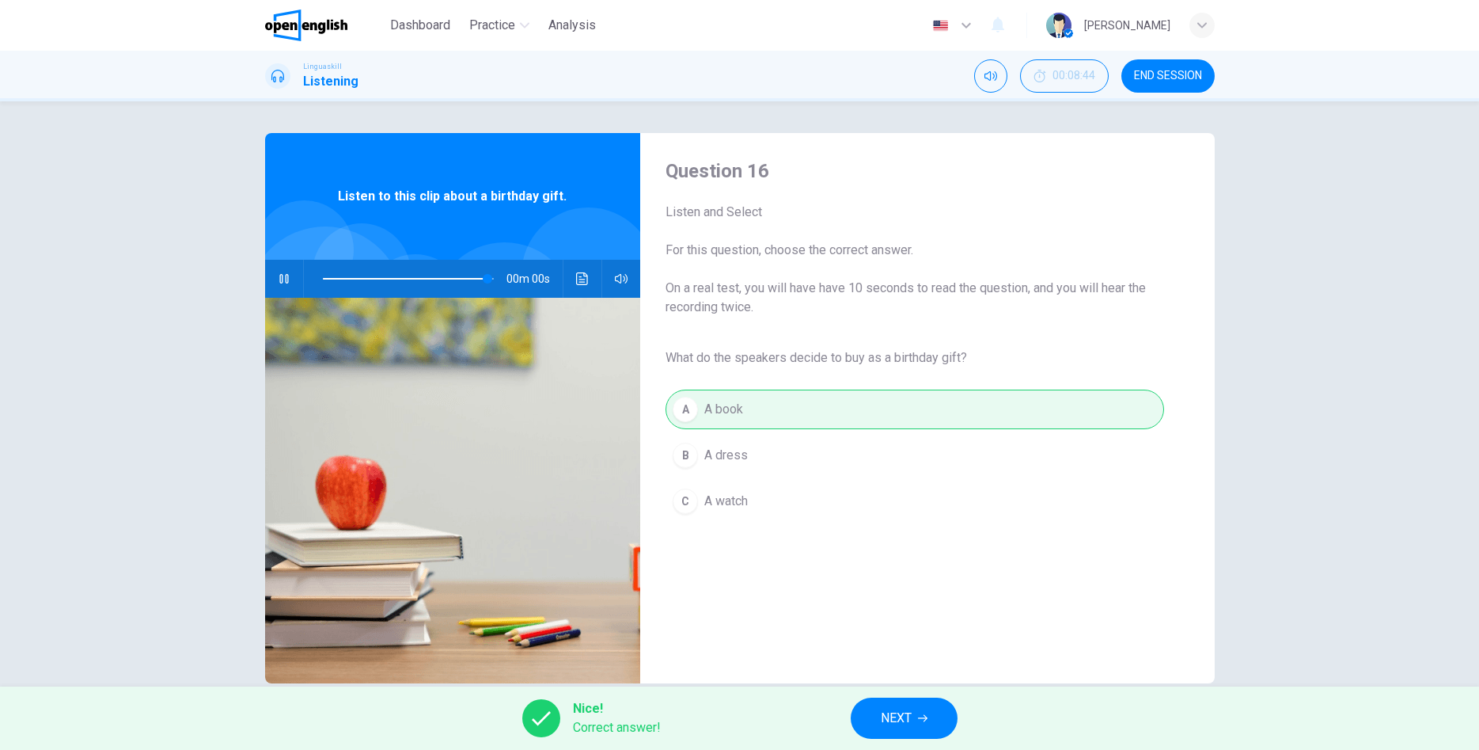
type input "*"
click at [904, 720] on span "NEXT" at bounding box center [896, 718] width 31 height 22
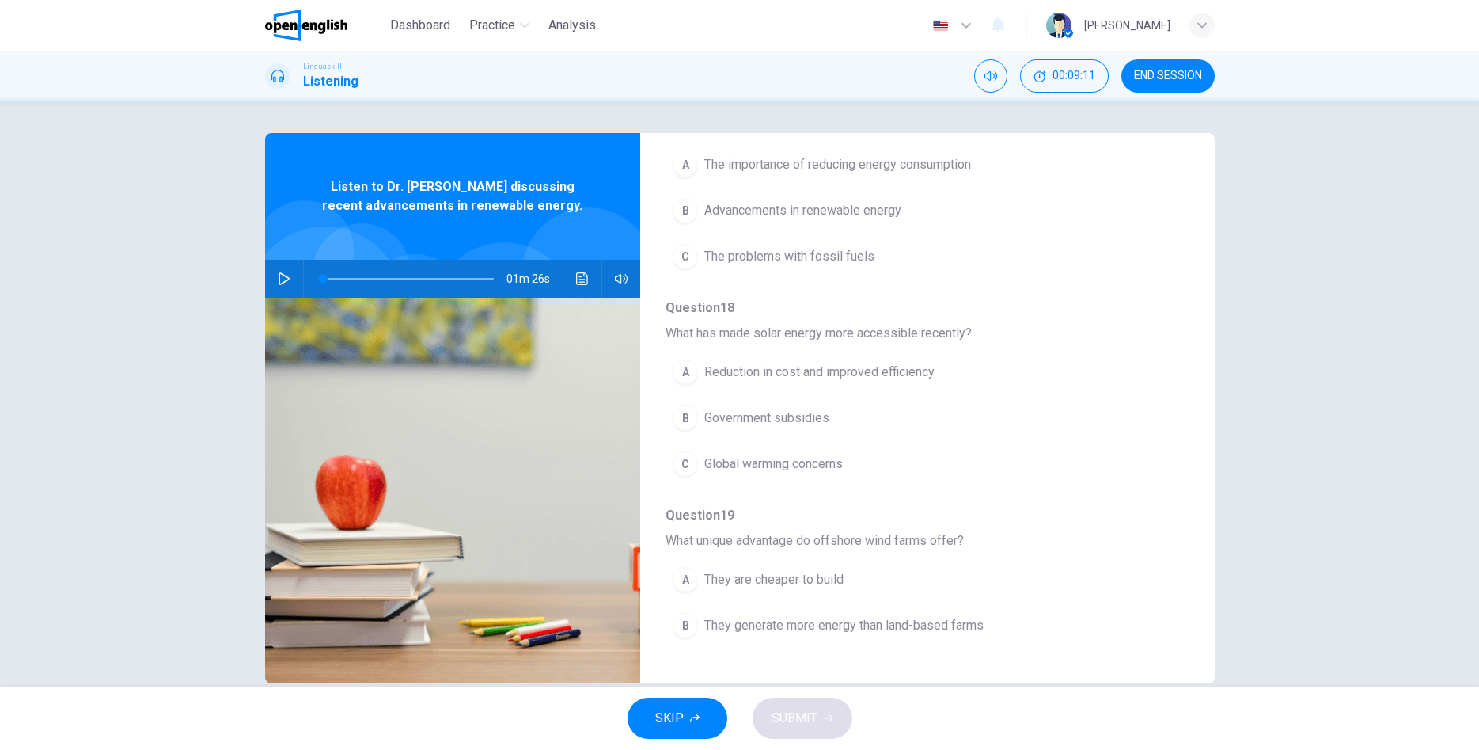
scroll to position [271, 0]
